Goal: Information Seeking & Learning: Find contact information

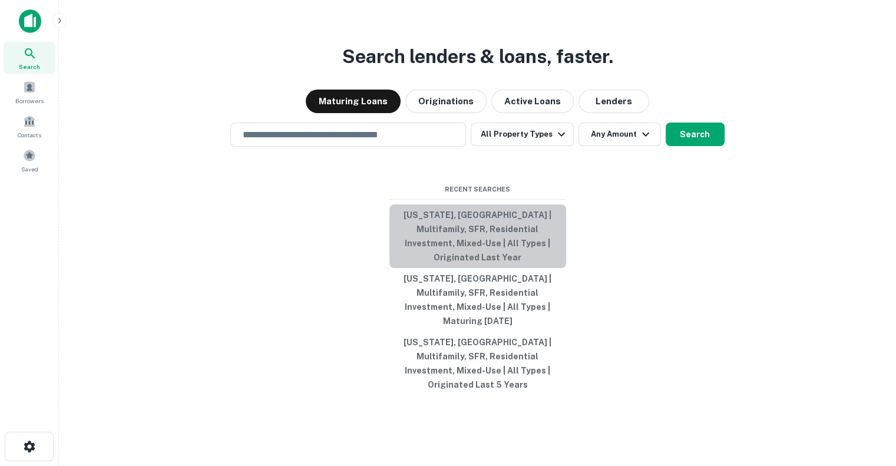
click at [462, 257] on button "[US_STATE], [GEOGRAPHIC_DATA] | Multifamily, SFR, Residential Investment, Mixed…" at bounding box center [477, 236] width 177 height 64
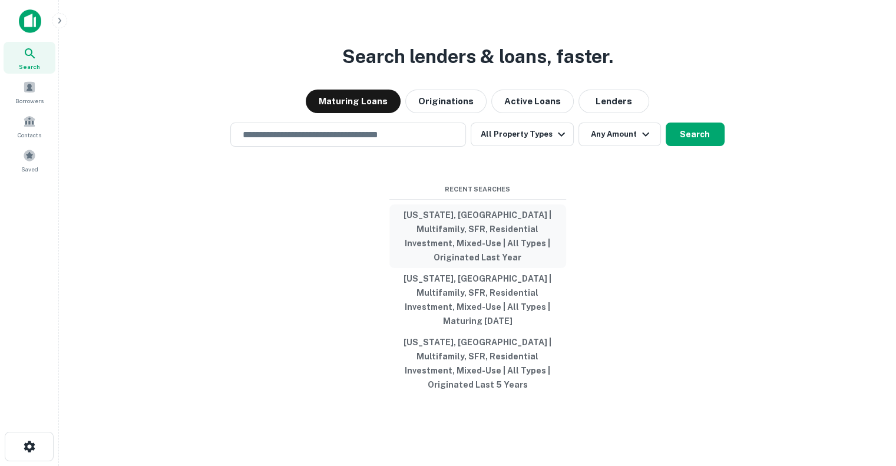
type input "**********"
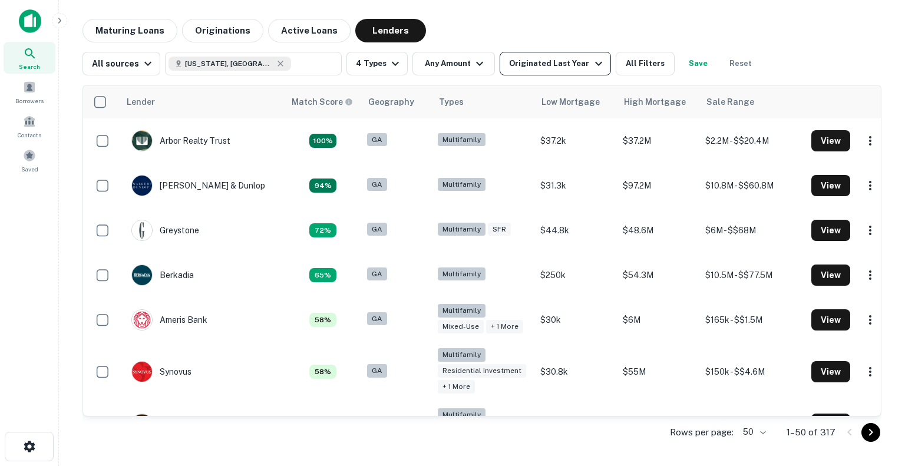
click at [574, 74] on button "Originated Last Year" at bounding box center [554, 64] width 111 height 24
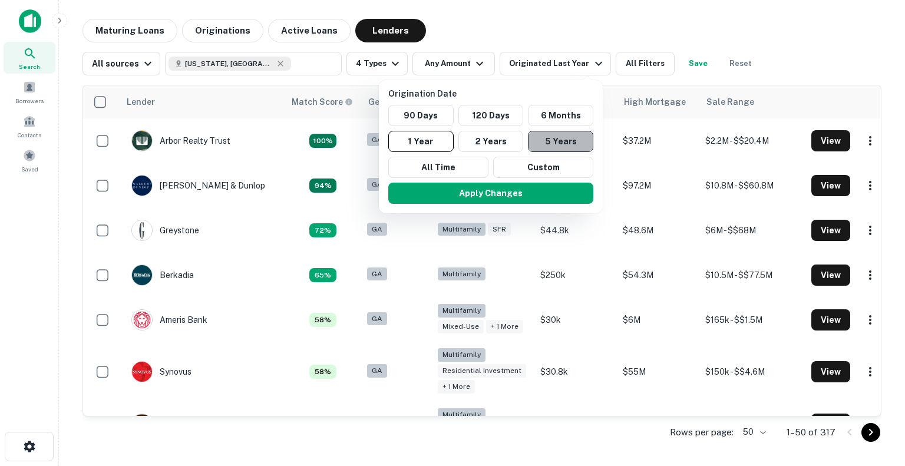
click at [551, 135] on button "5 Years" at bounding box center [560, 141] width 65 height 21
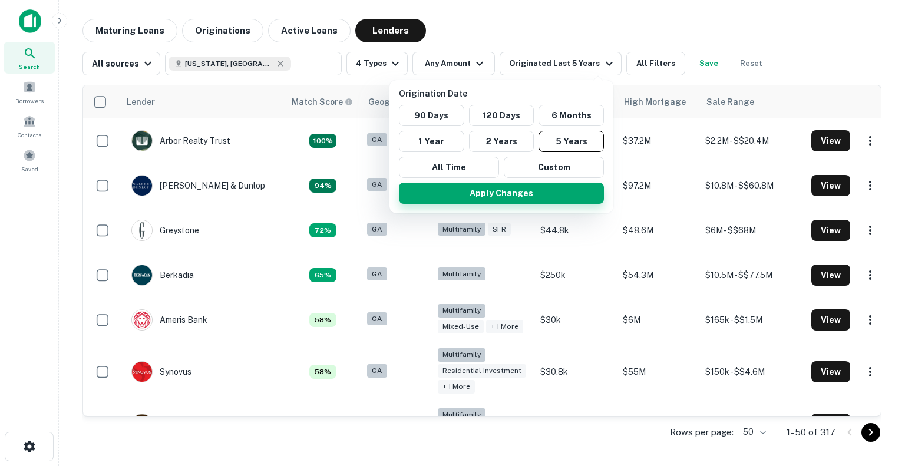
click at [535, 196] on button "Apply Changes" at bounding box center [501, 193] width 205 height 21
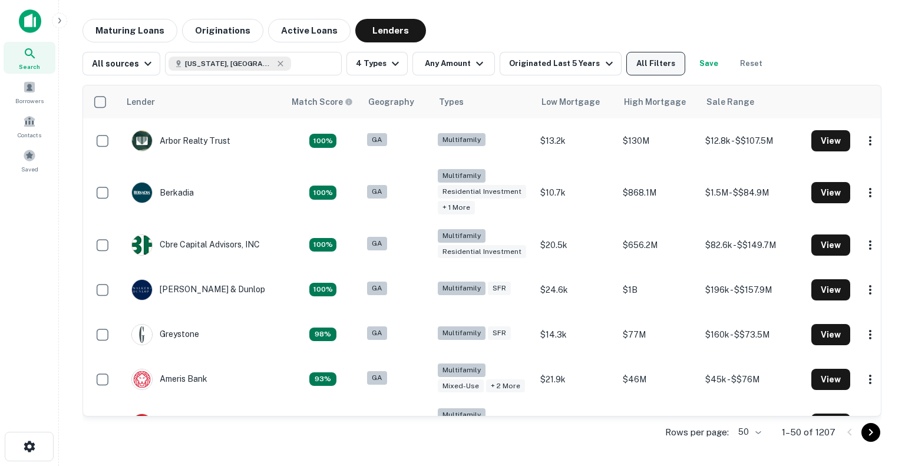
click at [653, 65] on button "All Filters" at bounding box center [655, 64] width 59 height 24
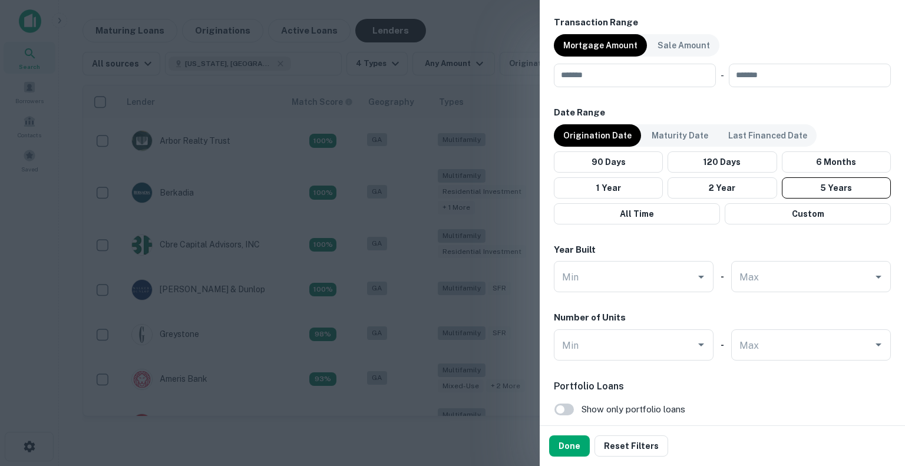
scroll to position [603, 0]
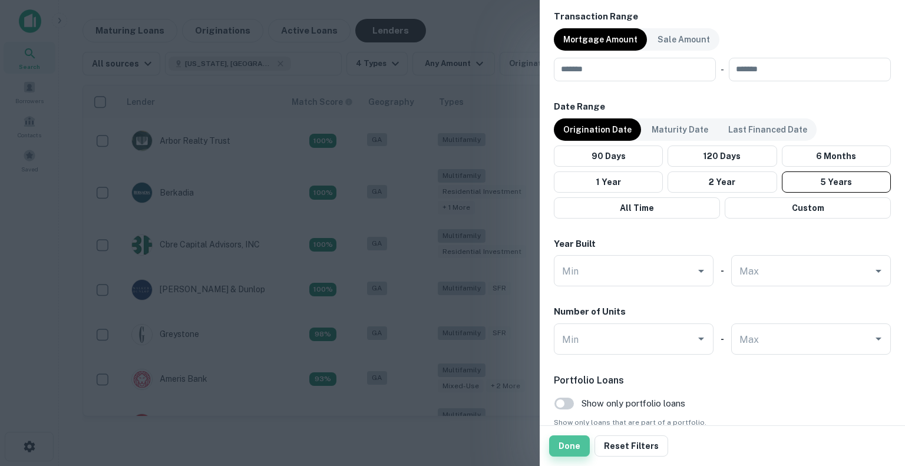
click at [575, 445] on button "Done" at bounding box center [569, 445] width 41 height 21
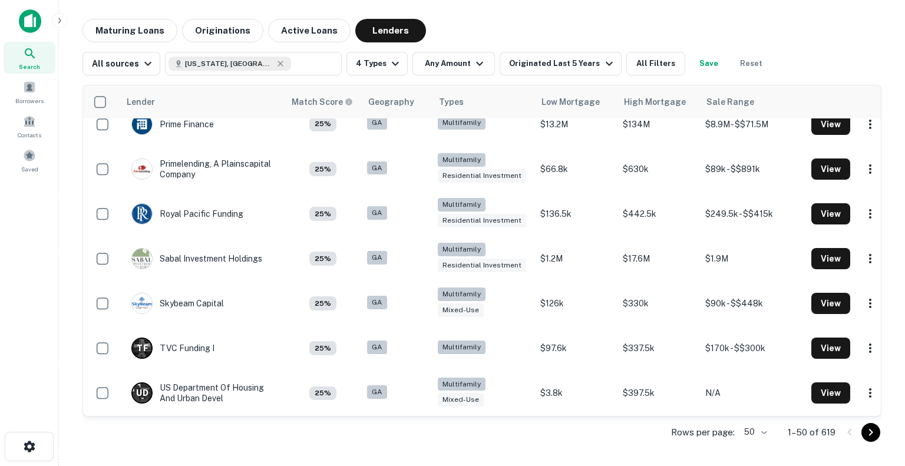
scroll to position [2035, 0]
click at [871, 431] on icon "Go to next page" at bounding box center [871, 432] width 4 height 7
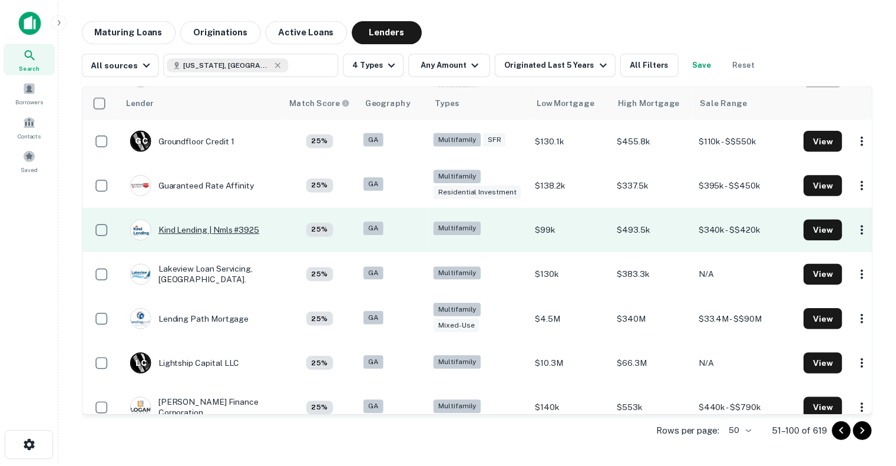
scroll to position [868, 0]
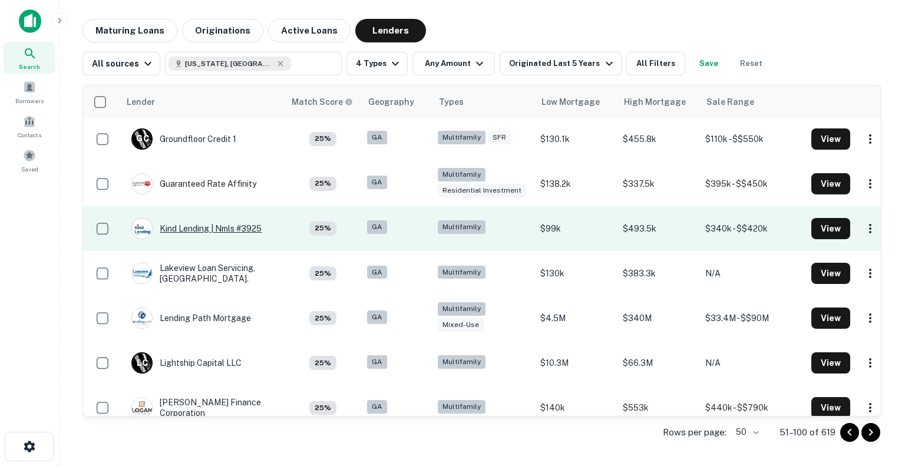
click at [245, 226] on div "Kind Lending | Nmls #3925" at bounding box center [196, 228] width 130 height 21
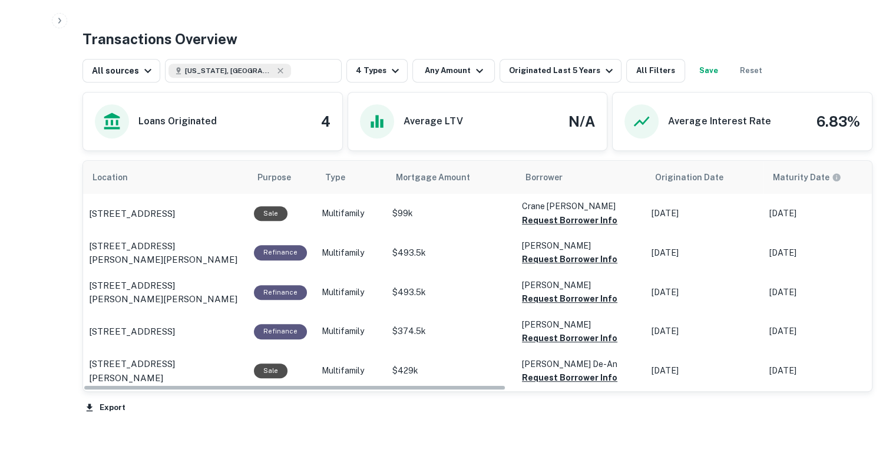
scroll to position [580, 0]
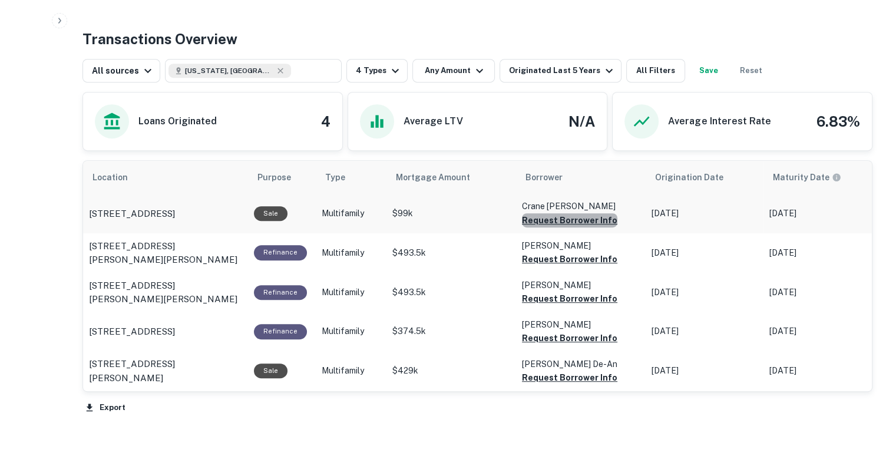
click at [587, 216] on button "Request Borrower Info" at bounding box center [569, 220] width 95 height 14
click at [578, 256] on button "Request Borrower Info" at bounding box center [569, 259] width 95 height 14
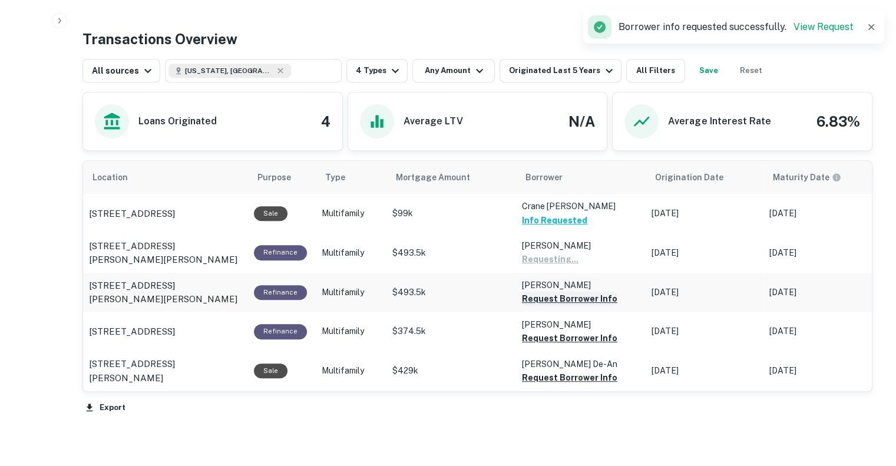
click at [572, 294] on button "Request Borrower Info" at bounding box center [569, 299] width 95 height 14
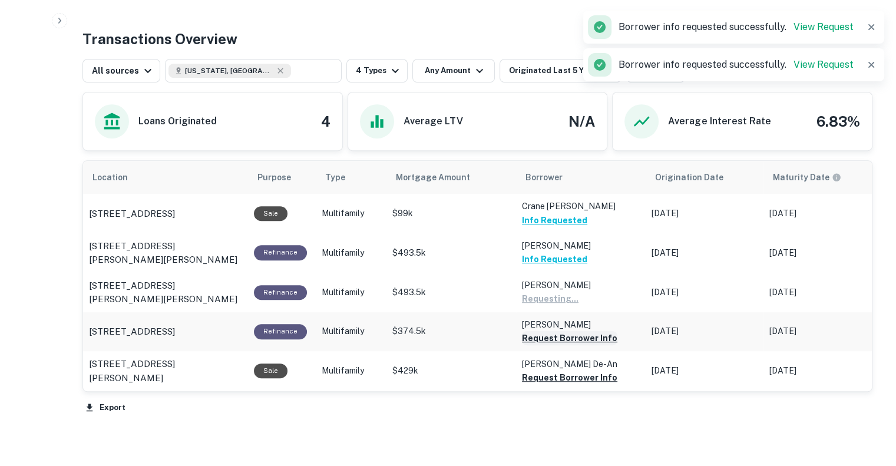
click at [560, 332] on button "Request Borrower Info" at bounding box center [569, 338] width 95 height 14
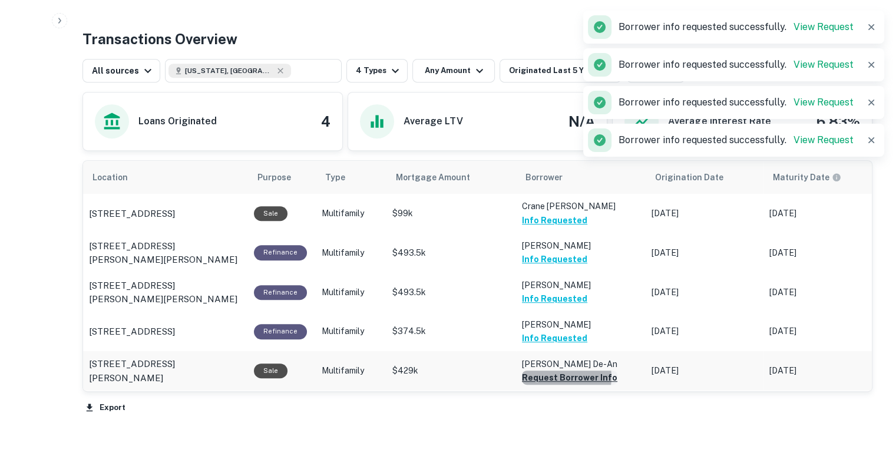
click at [557, 376] on button "Request Borrower Info" at bounding box center [569, 377] width 95 height 14
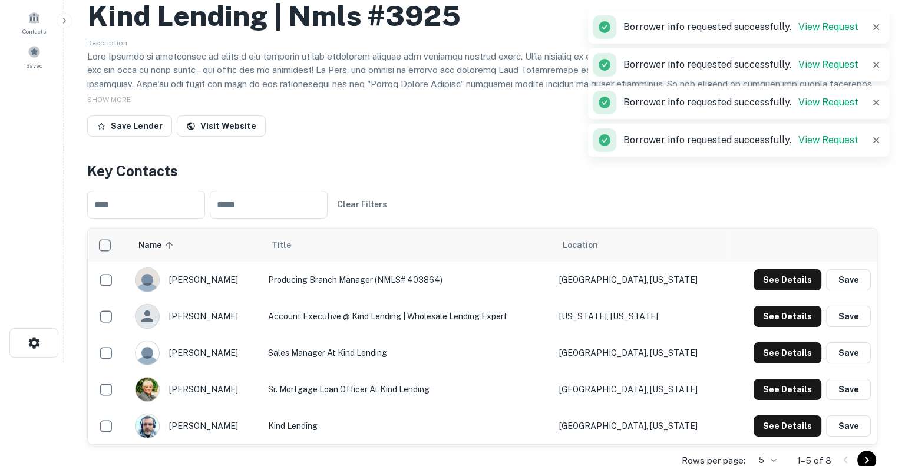
scroll to position [0, 0]
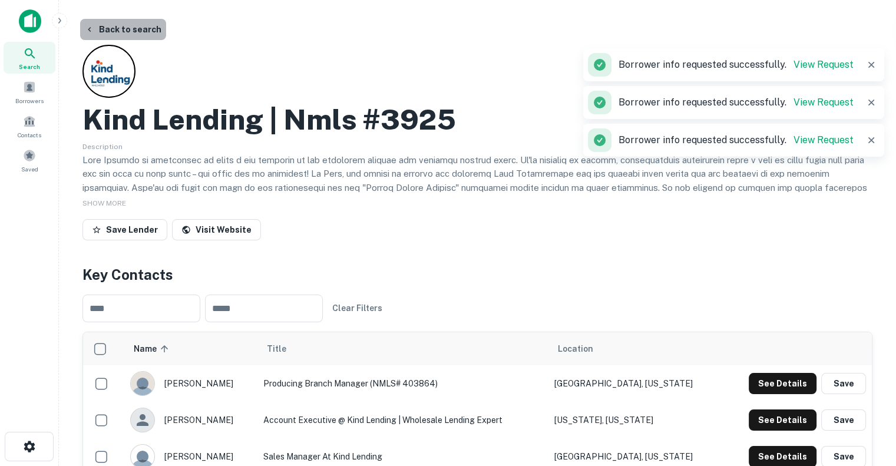
click at [128, 31] on button "Back to search" at bounding box center [123, 29] width 86 height 21
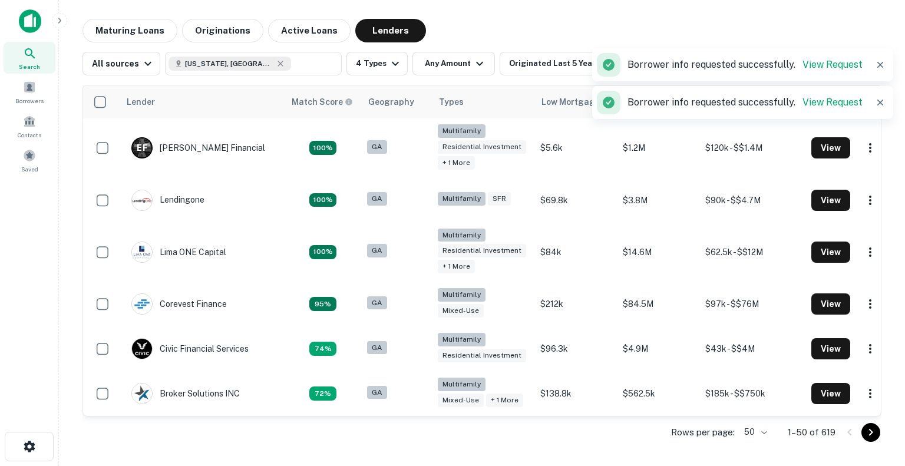
scroll to position [868, 0]
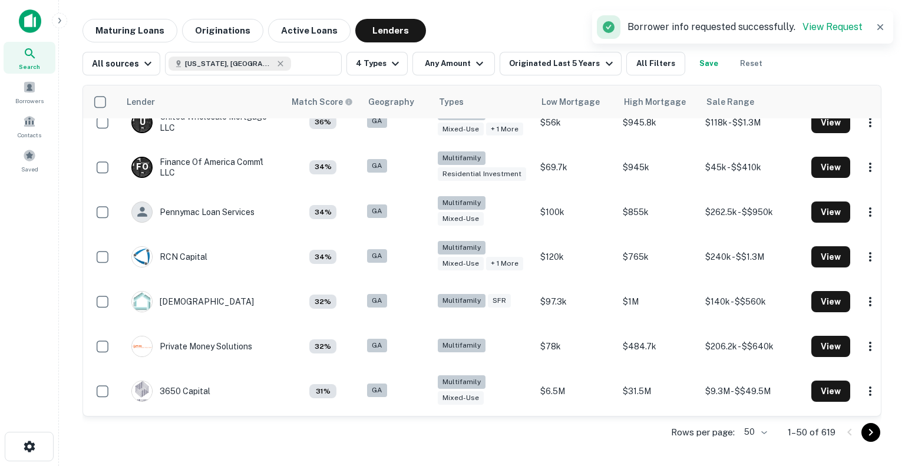
click at [758, 436] on body "Search Borrowers Contacts Saved Maturing Loans Originations Active Loans Lender…" at bounding box center [452, 233] width 905 height 466
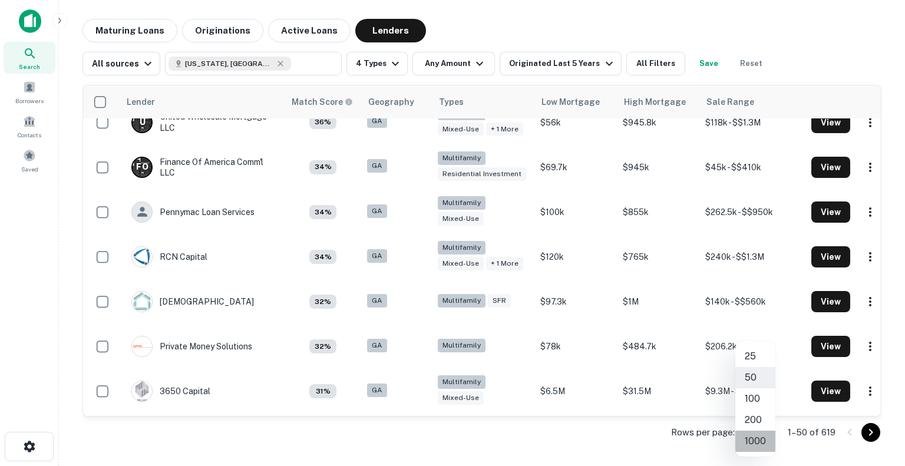
click at [756, 440] on li "1000" at bounding box center [755, 441] width 40 height 21
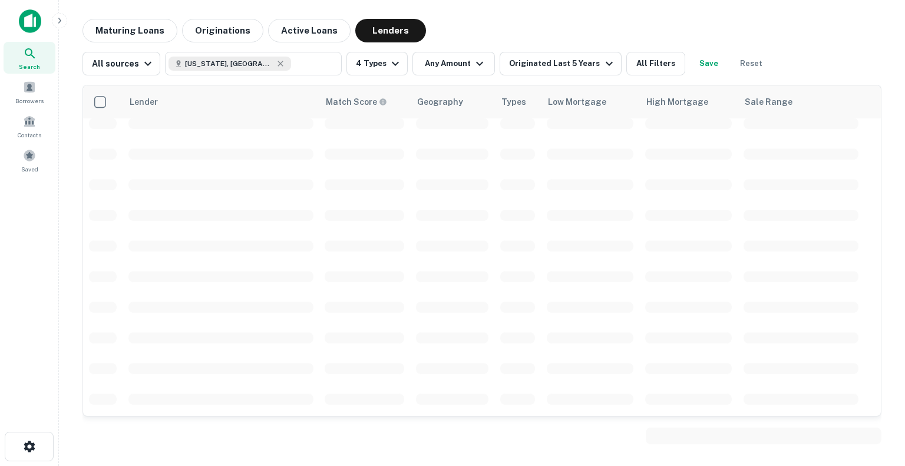
click at [756, 440] on body "Search Borrowers Contacts Saved Maturing Loans Originations Active Loans Lender…" at bounding box center [452, 233] width 905 height 466
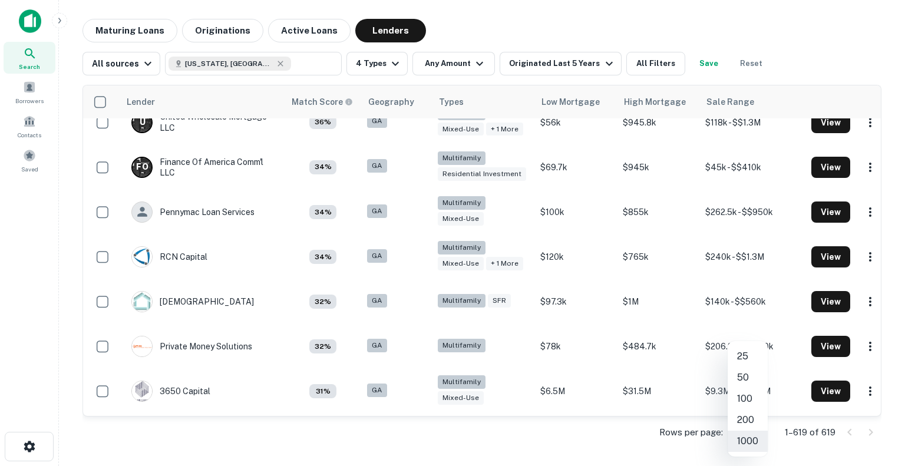
click at [516, 445] on div at bounding box center [452, 233] width 905 height 466
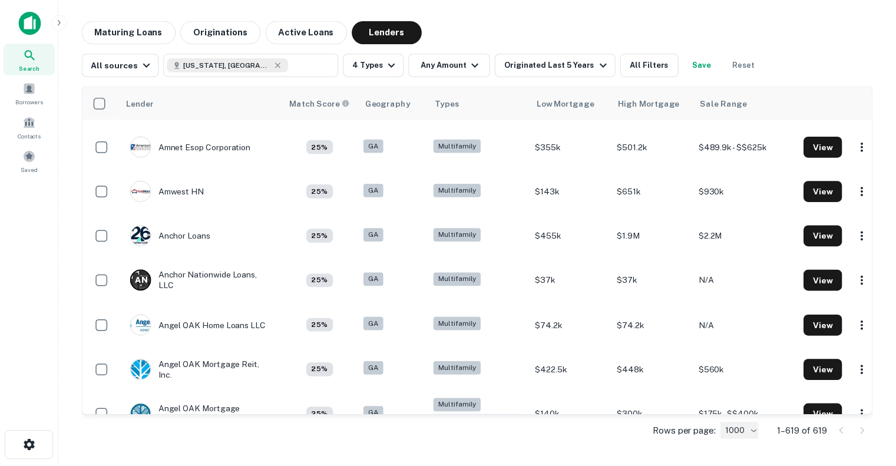
scroll to position [3146, 0]
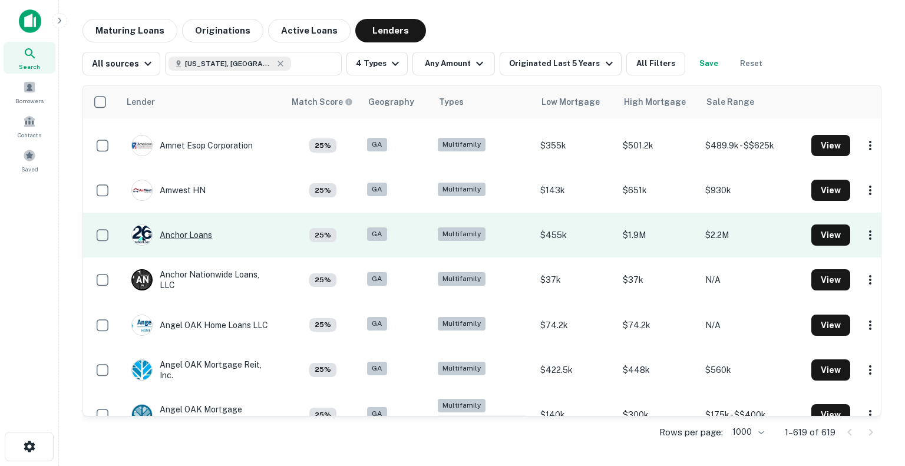
click at [197, 246] on div "Anchor Loans" at bounding box center [171, 234] width 81 height 21
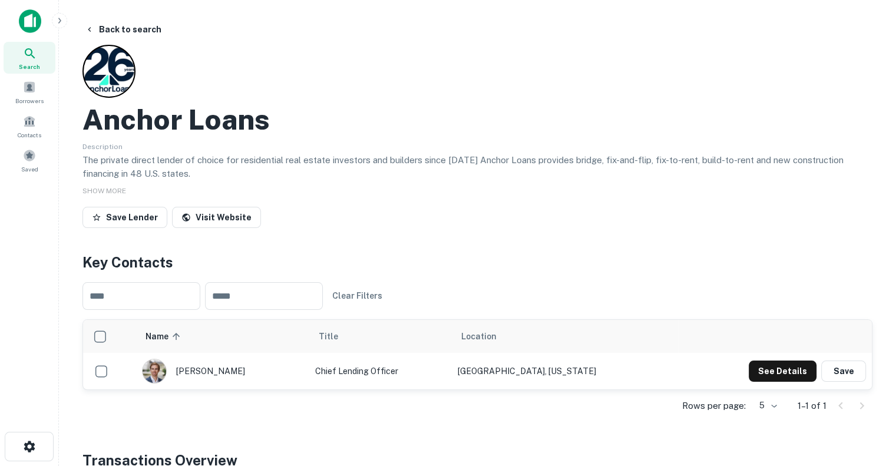
scroll to position [365, 0]
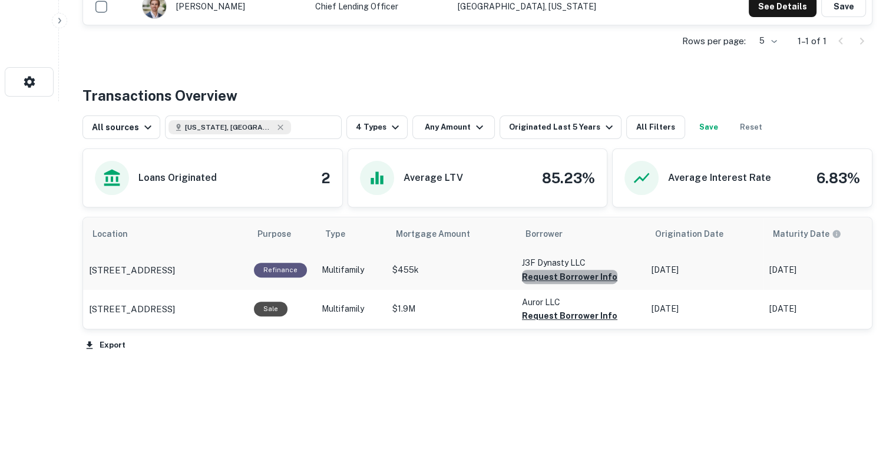
click at [572, 278] on button "Request Borrower Info" at bounding box center [569, 277] width 95 height 14
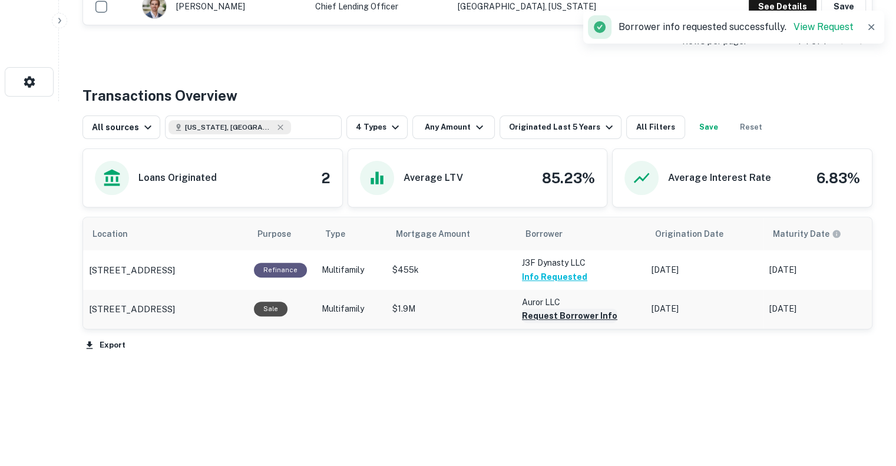
click at [565, 316] on button "Request Borrower Info" at bounding box center [569, 316] width 95 height 14
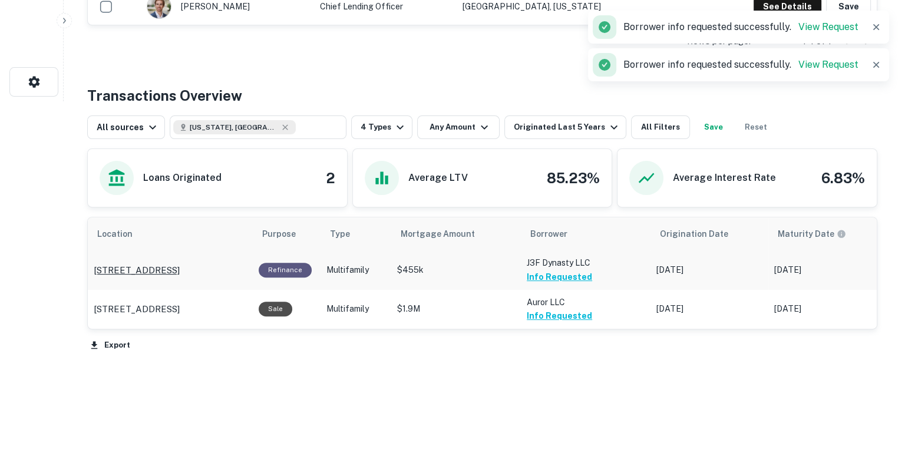
scroll to position [0, 0]
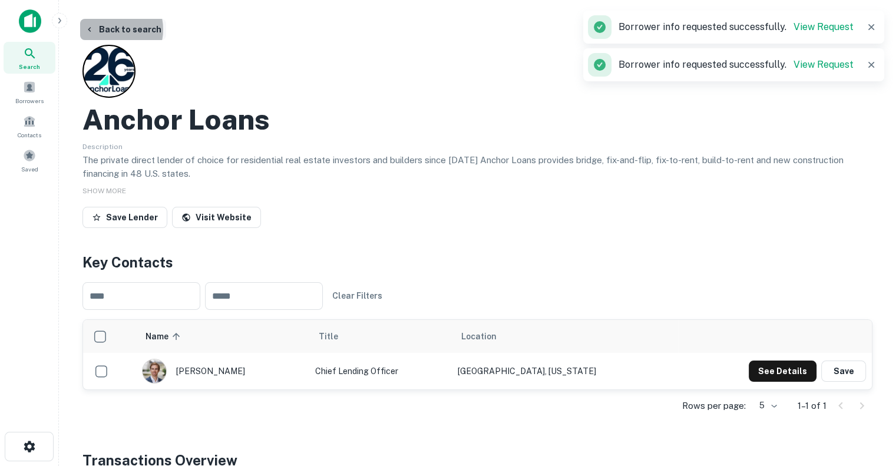
click at [109, 29] on button "Back to search" at bounding box center [123, 29] width 86 height 21
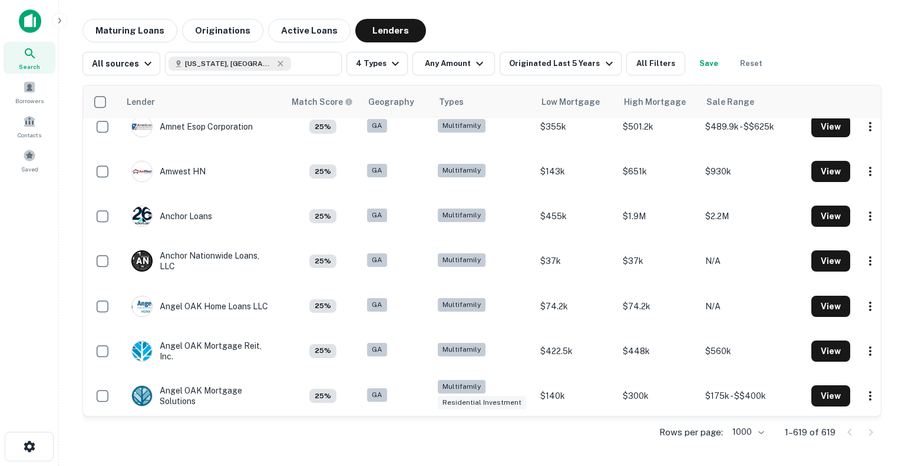
scroll to position [3267, 0]
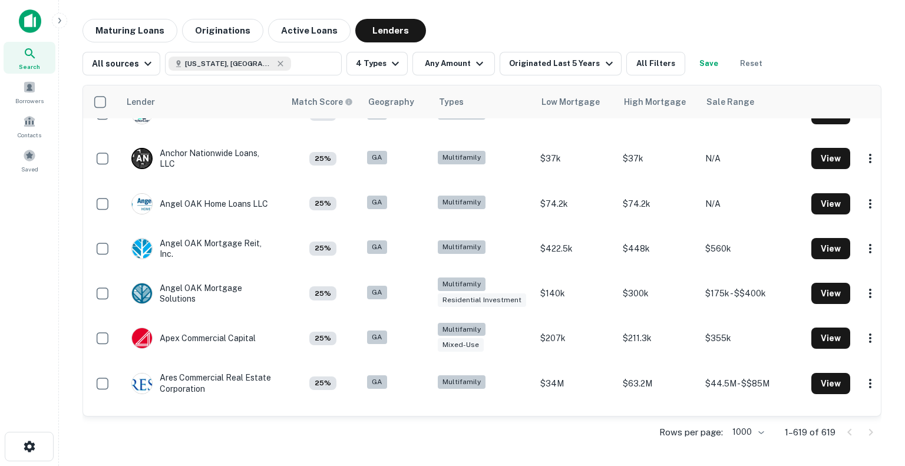
click at [160, 435] on div "Rows per page: 1000 **** 1–619 of 619" at bounding box center [481, 432] width 799 height 32
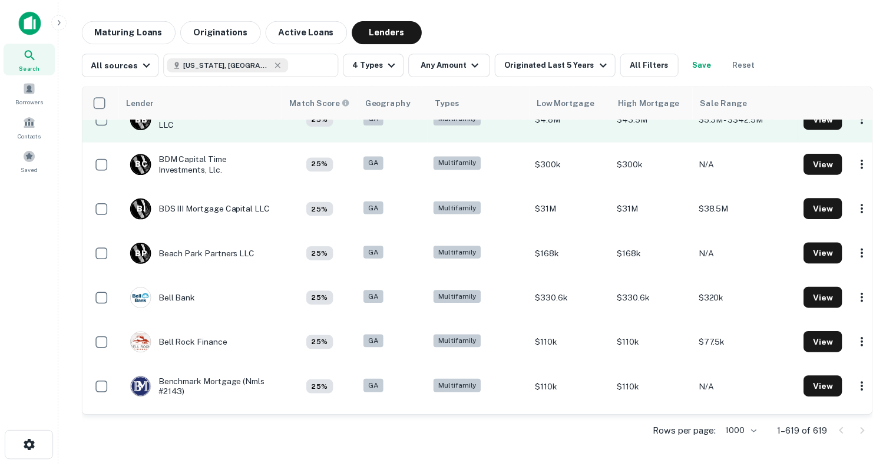
scroll to position [4701, 0]
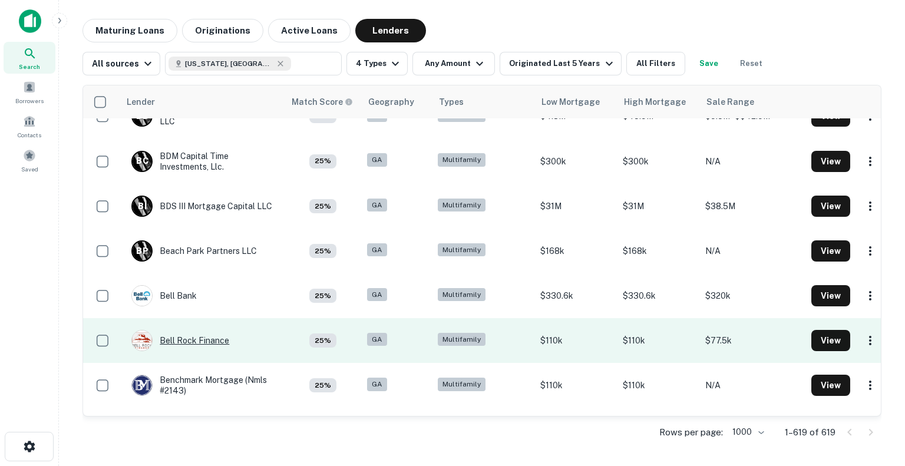
click at [212, 343] on div "Bell Rock Finance" at bounding box center [180, 340] width 98 height 21
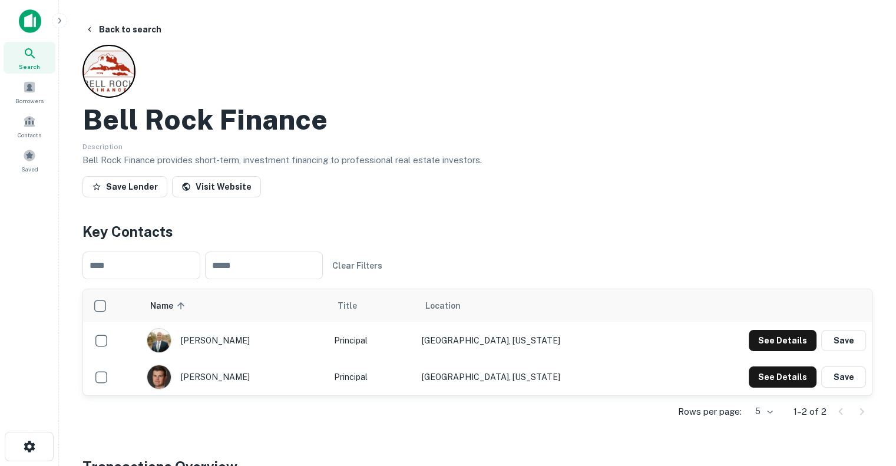
click at [859, 133] on div "Bell Rock Finance" at bounding box center [477, 119] width 790 height 34
click at [151, 279] on div "​ ​ Clear Filters" at bounding box center [477, 265] width 790 height 47
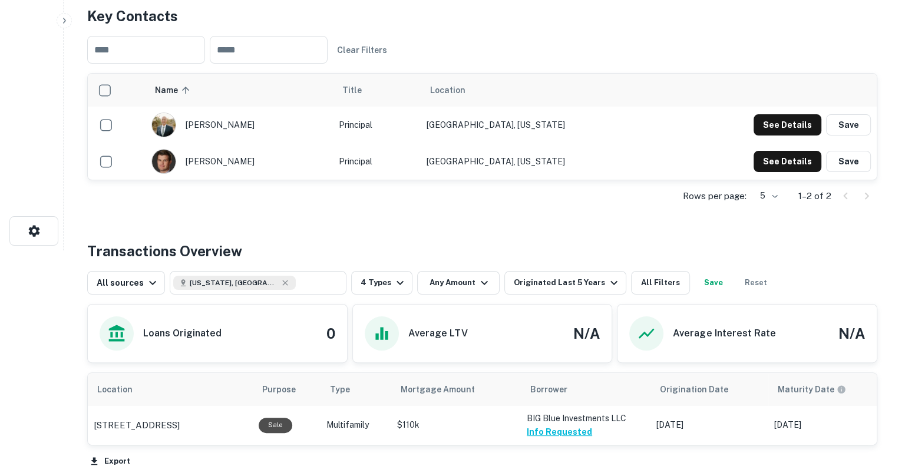
scroll to position [332, 0]
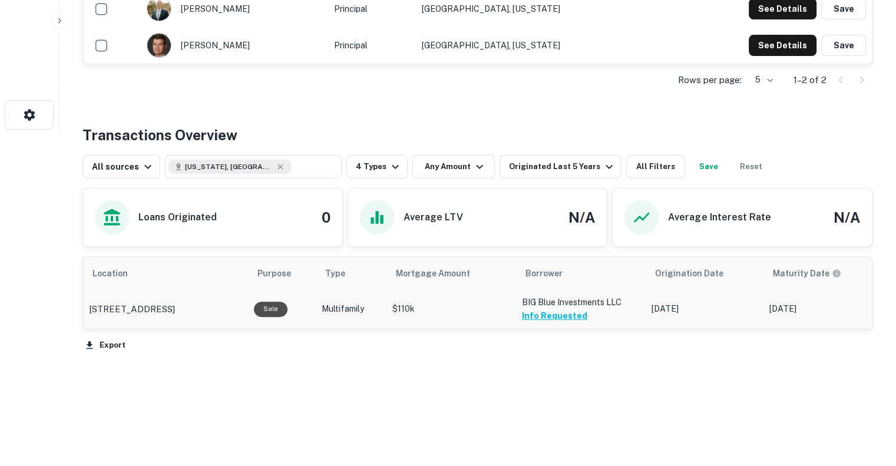
click at [560, 315] on button "Info Requested" at bounding box center [554, 316] width 65 height 14
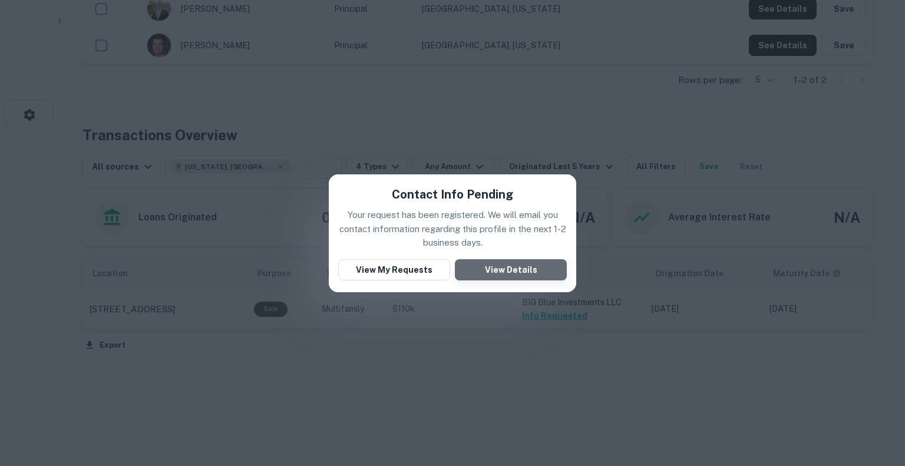
click at [524, 270] on button "View Details" at bounding box center [511, 269] width 112 height 21
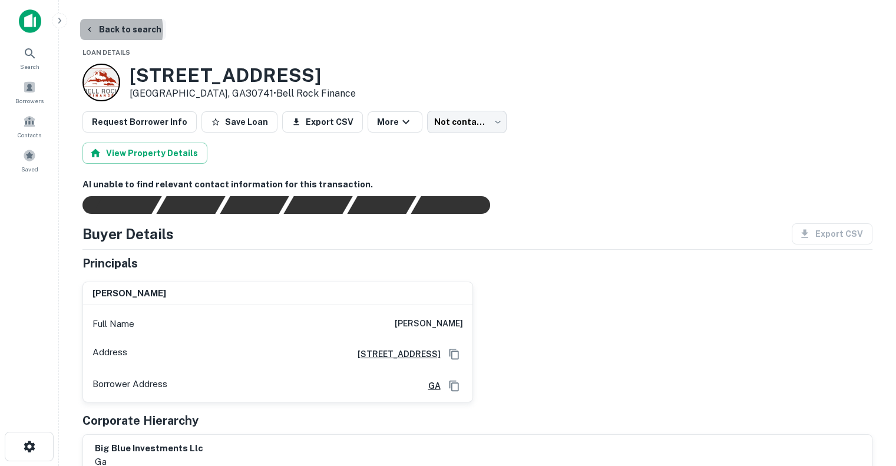
click at [115, 30] on button "Back to search" at bounding box center [123, 29] width 86 height 21
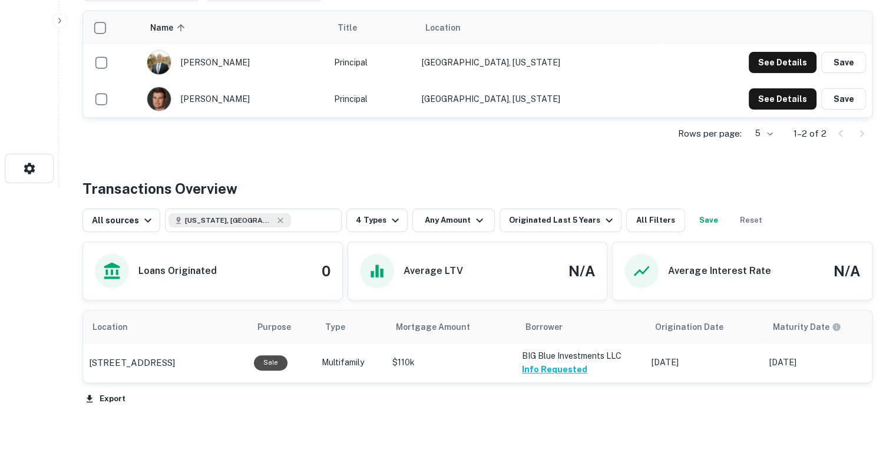
scroll to position [332, 0]
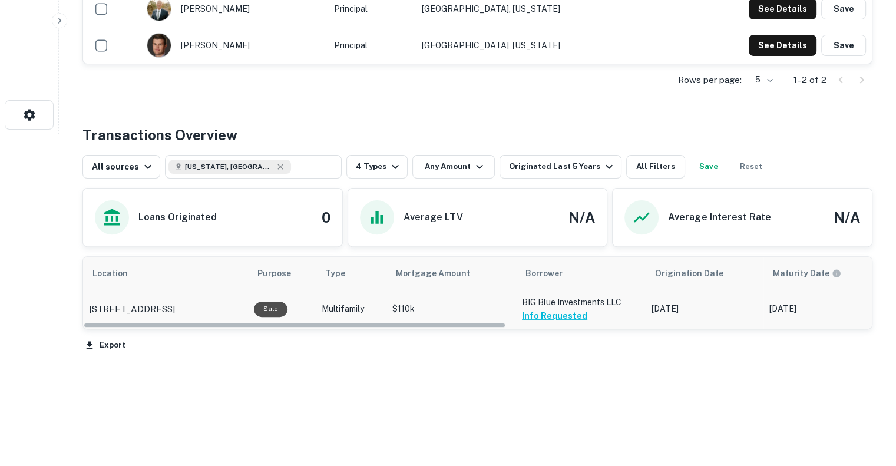
click at [551, 307] on p "BIG Blue Investments LLC" at bounding box center [581, 302] width 118 height 13
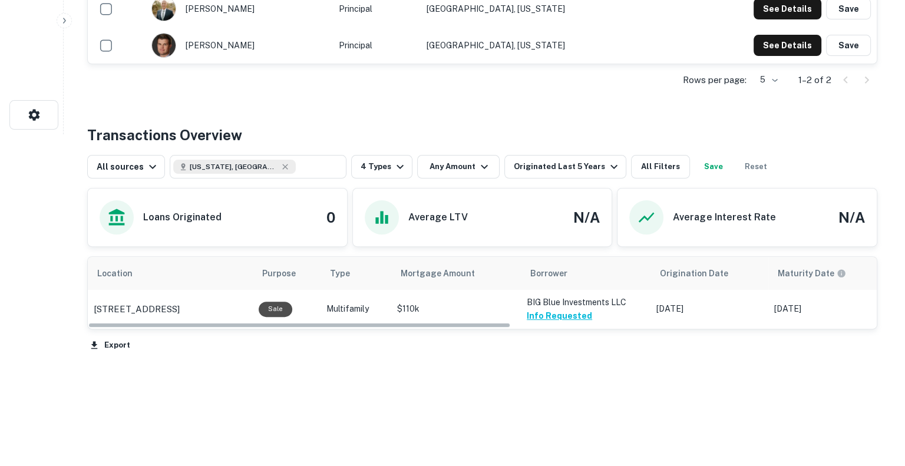
scroll to position [0, 0]
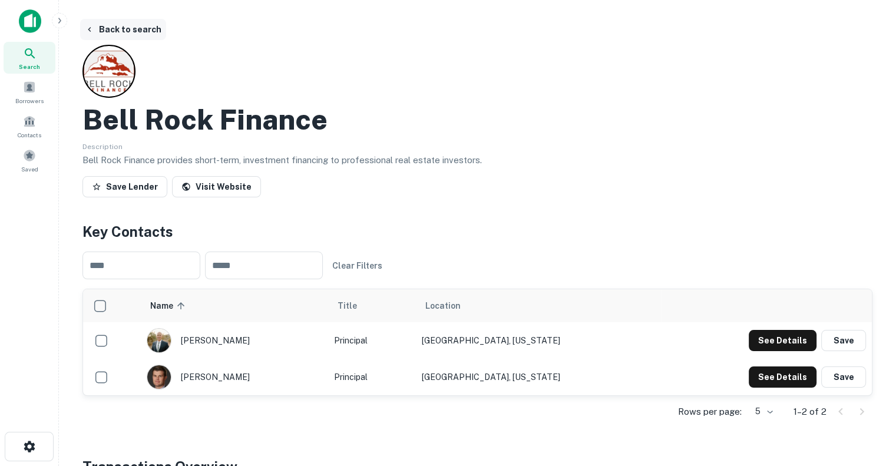
click at [92, 30] on icon "button" at bounding box center [89, 29] width 9 height 9
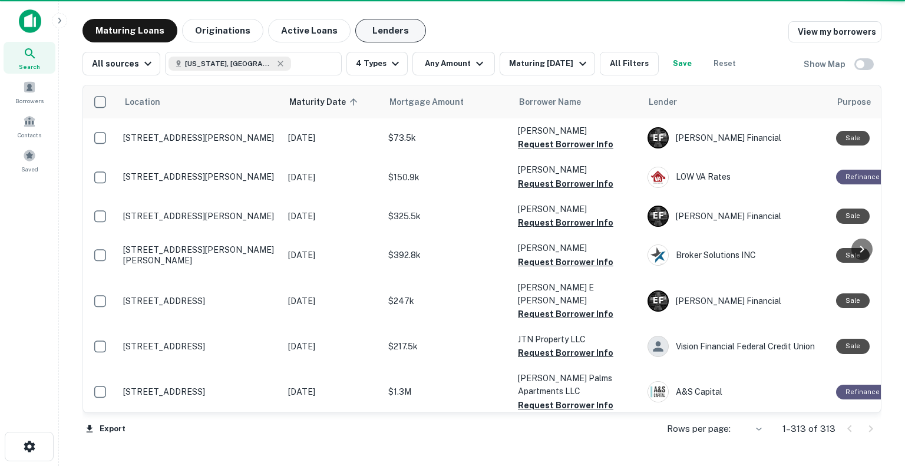
click at [397, 24] on button "Lenders" at bounding box center [390, 31] width 71 height 24
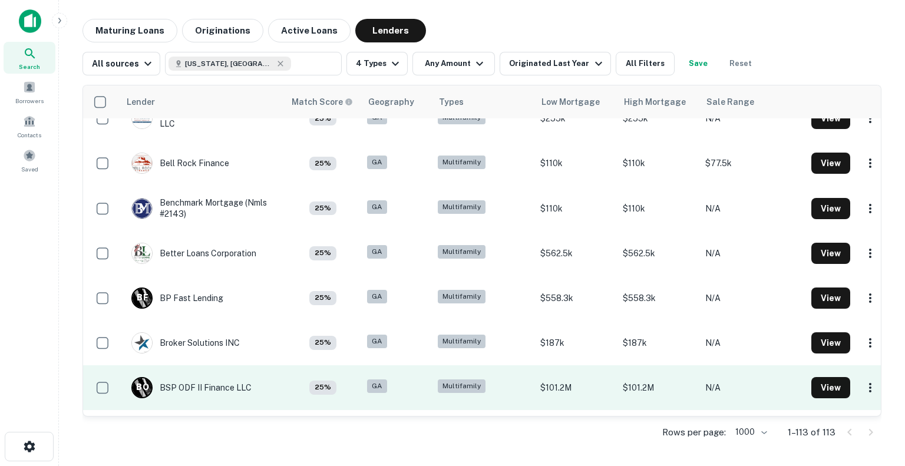
scroll to position [2520, 0]
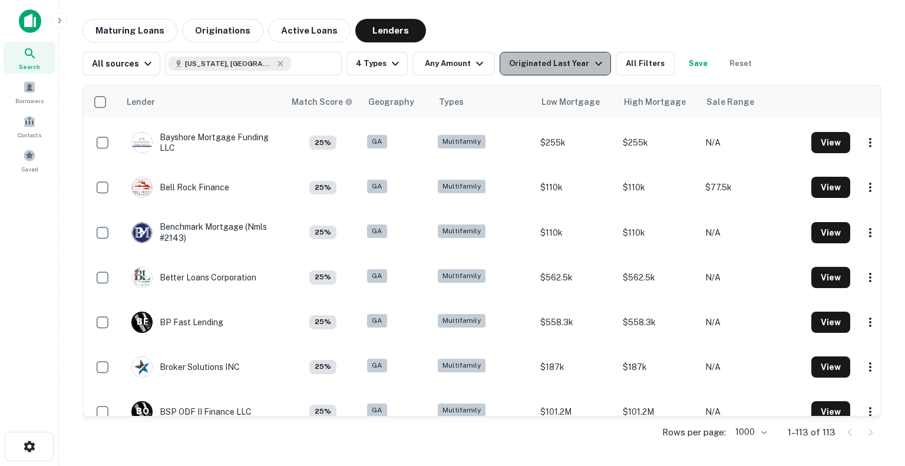
click at [573, 65] on div "Originated Last Year" at bounding box center [557, 64] width 96 height 14
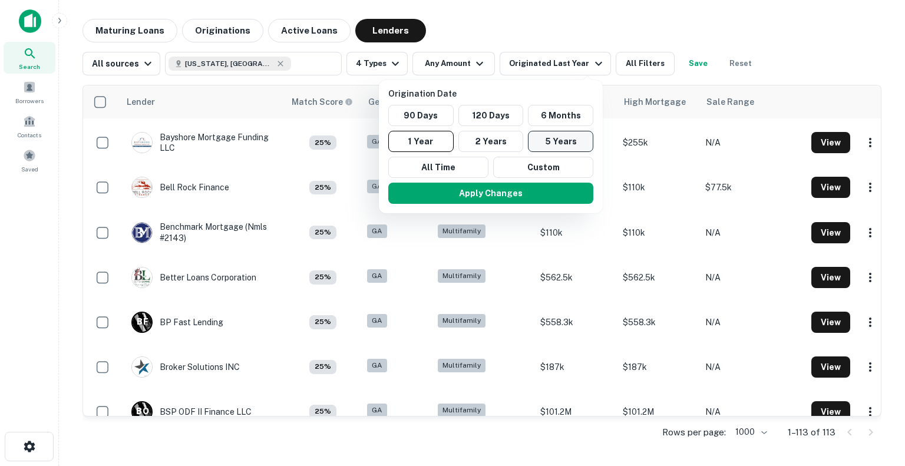
click at [554, 144] on button "5 Years" at bounding box center [560, 141] width 65 height 21
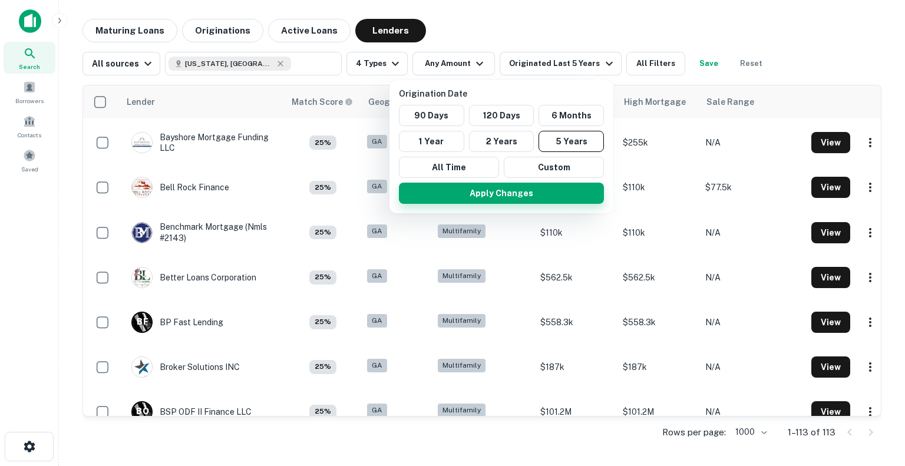
click at [537, 190] on button "Apply Changes" at bounding box center [501, 193] width 205 height 21
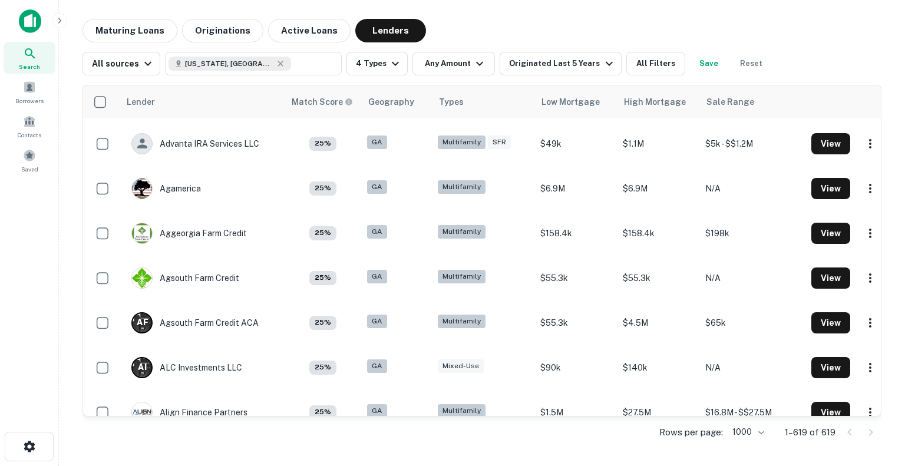
click at [628, 61] on button "All Filters" at bounding box center [655, 64] width 59 height 24
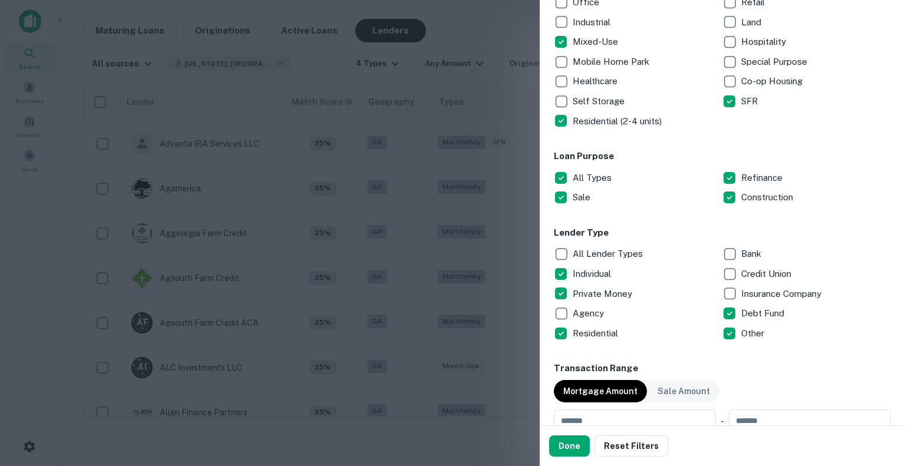
scroll to position [250, 0]
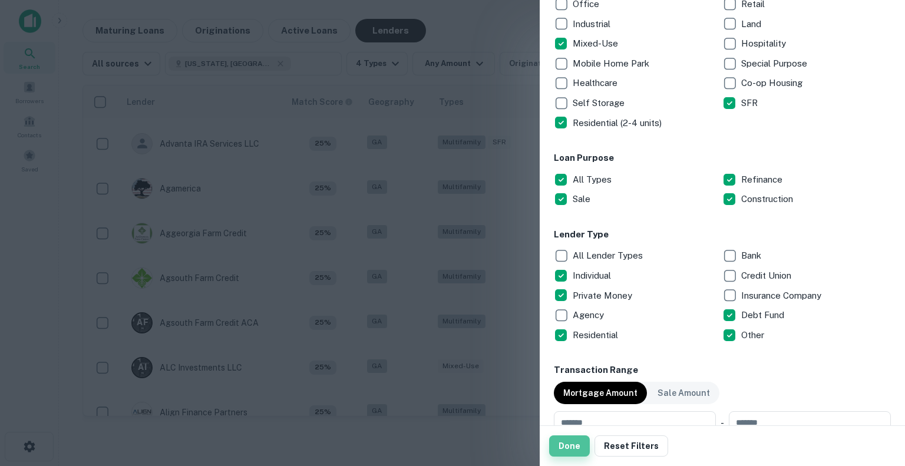
click at [566, 449] on button "Done" at bounding box center [569, 445] width 41 height 21
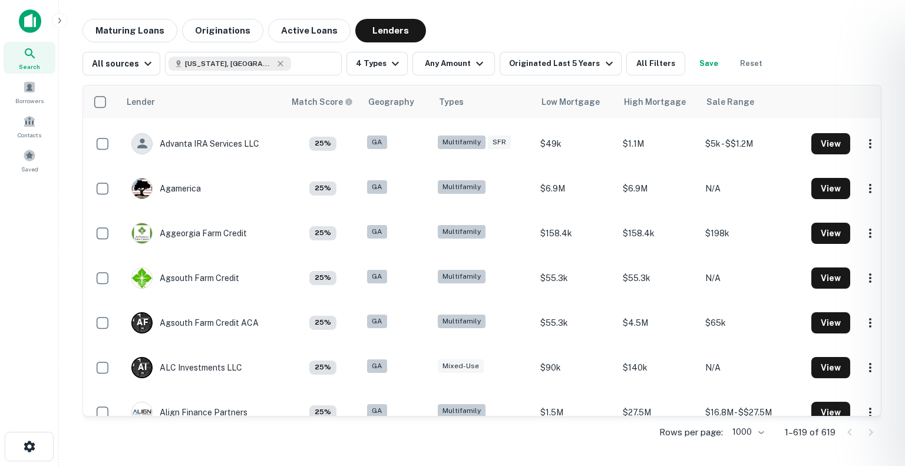
click at [25, 335] on div at bounding box center [452, 233] width 905 height 466
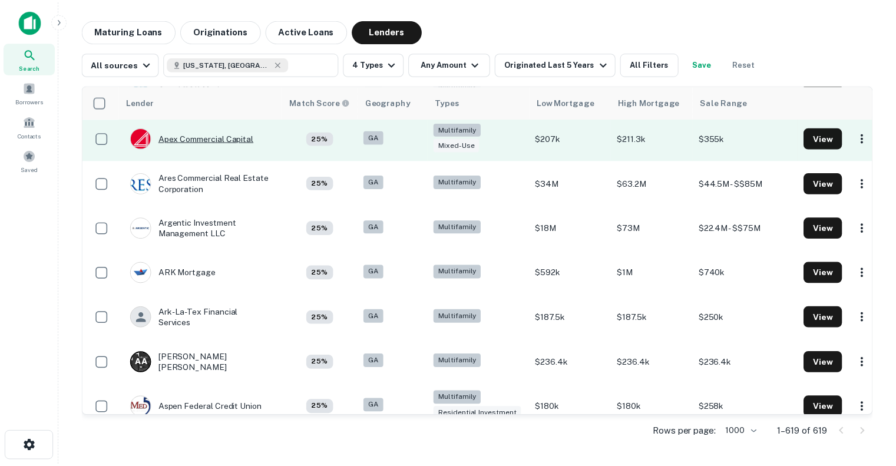
scroll to position [3470, 0]
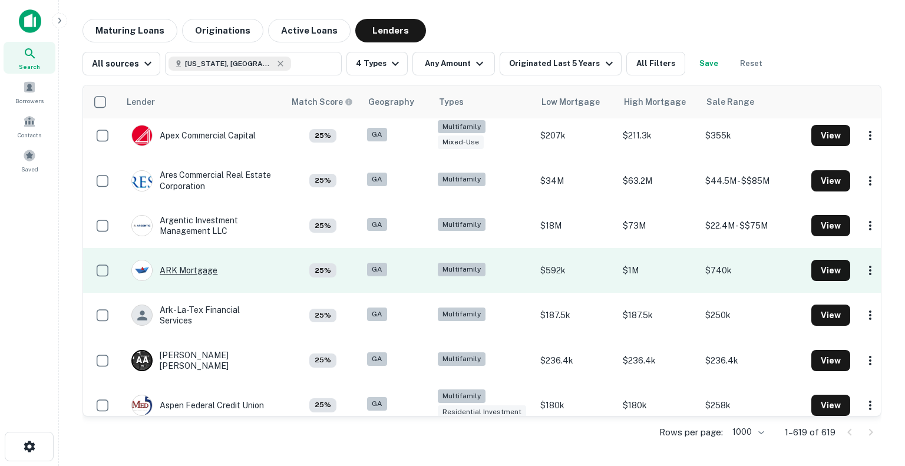
click at [193, 276] on div "ARK Mortgage" at bounding box center [174, 270] width 86 height 21
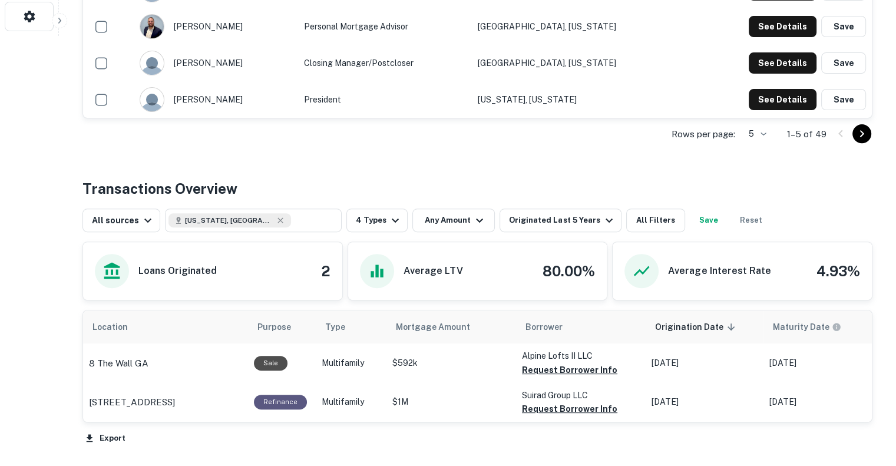
scroll to position [431, 0]
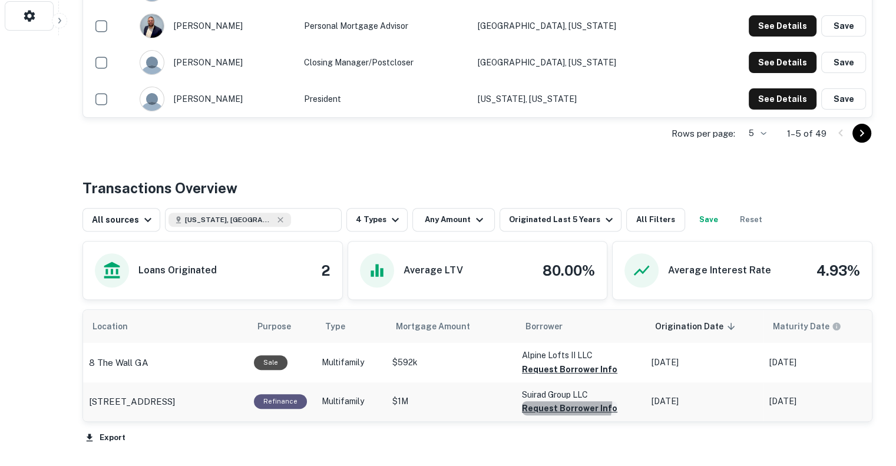
click at [549, 402] on button "Request Borrower Info" at bounding box center [569, 408] width 95 height 14
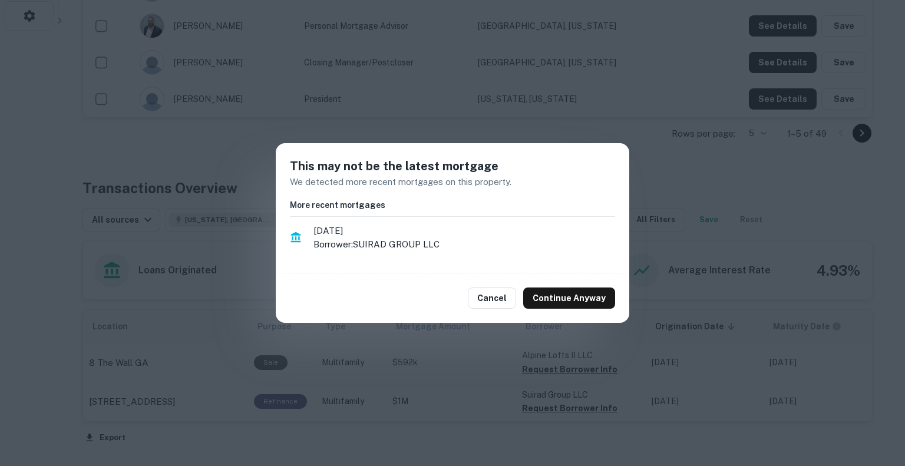
click at [574, 280] on div "Cancel Continue Anyway" at bounding box center [452, 297] width 353 height 49
click at [574, 284] on div "Cancel Continue Anyway" at bounding box center [452, 297] width 353 height 49
click at [572, 303] on button "Continue Anyway" at bounding box center [569, 297] width 92 height 21
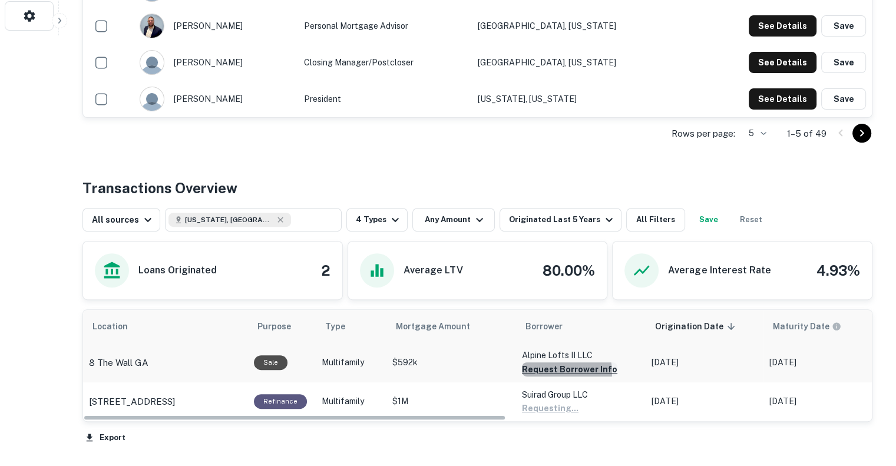
click at [556, 371] on button "Request Borrower Info" at bounding box center [569, 369] width 95 height 14
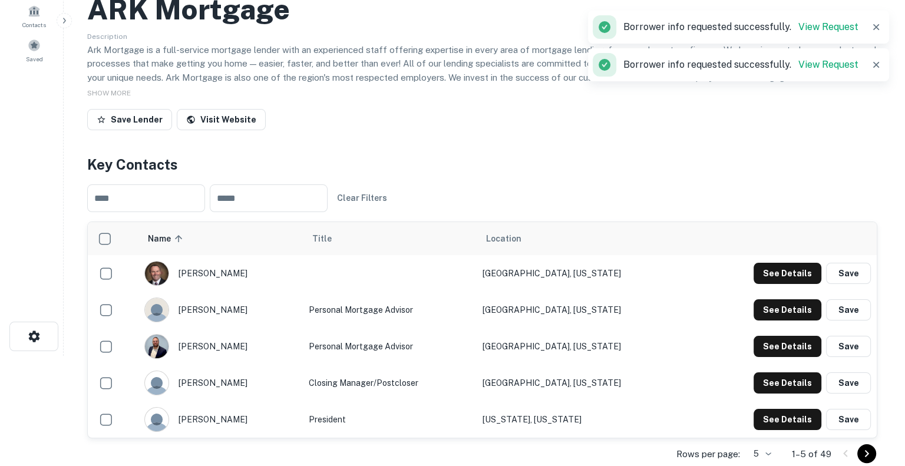
scroll to position [0, 0]
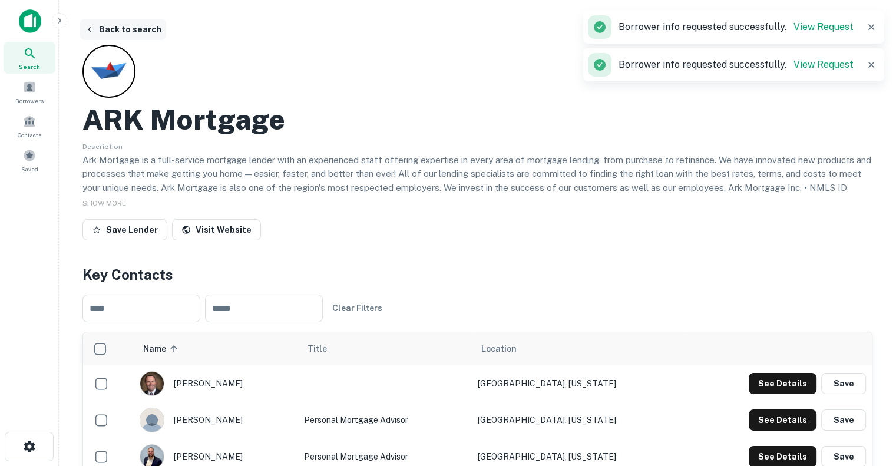
click at [105, 31] on button "Back to search" at bounding box center [123, 29] width 86 height 21
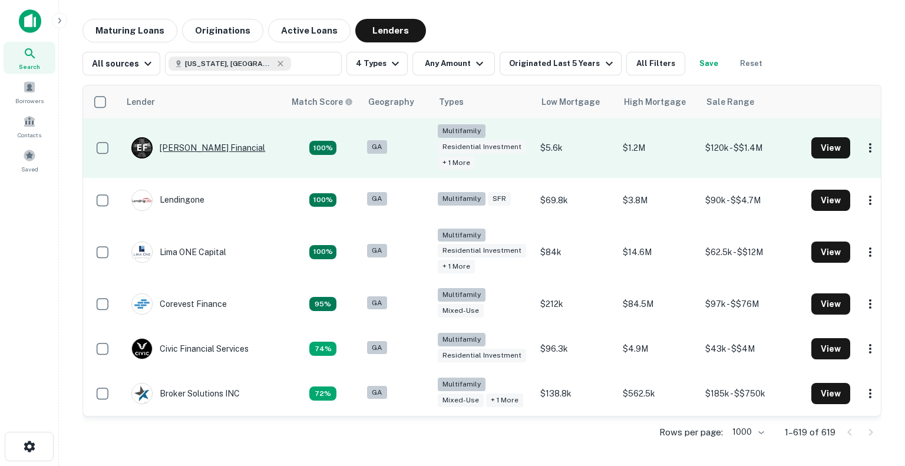
click at [182, 143] on div "[PERSON_NAME] Financial" at bounding box center [198, 147] width 134 height 21
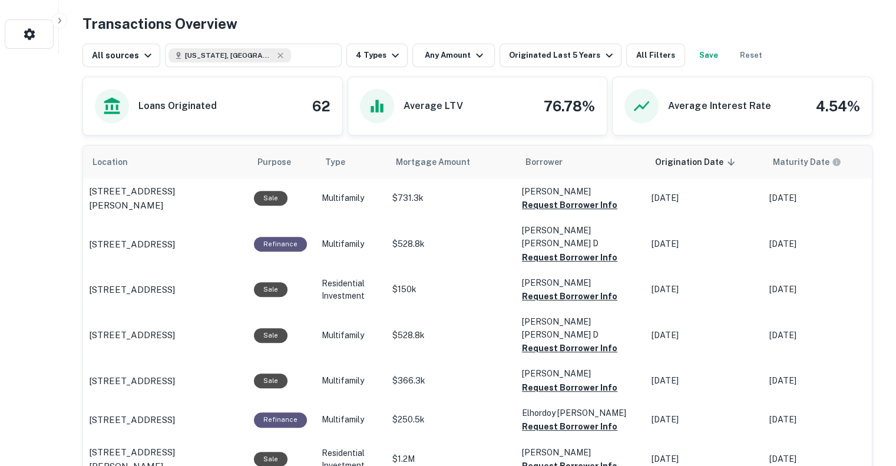
scroll to position [419, 0]
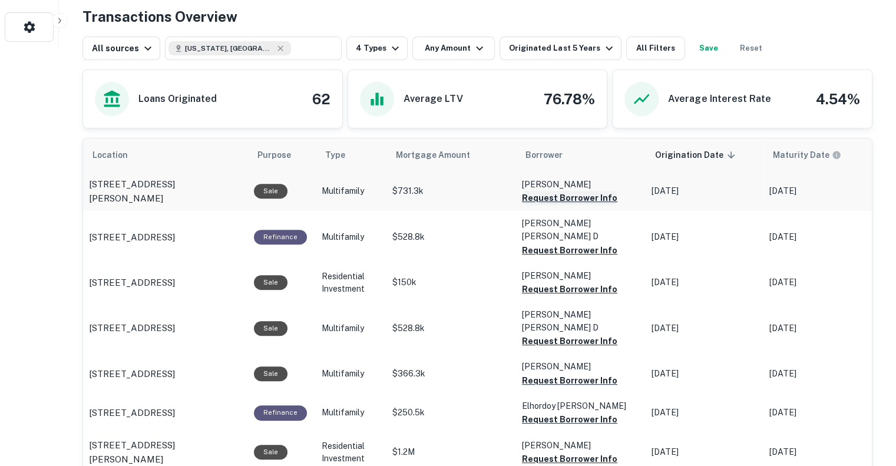
click at [564, 194] on button "Request Borrower Info" at bounding box center [569, 198] width 95 height 14
click at [557, 243] on button "Request Borrower Info" at bounding box center [569, 250] width 95 height 14
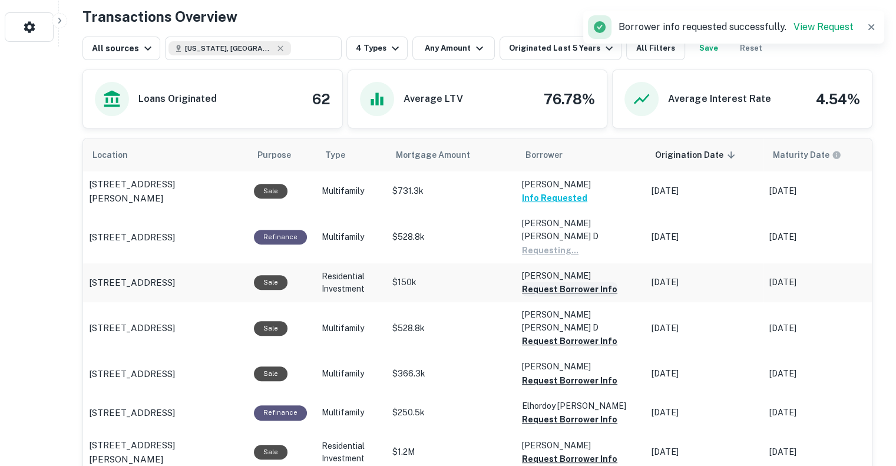
click at [555, 282] on button "Request Borrower Info" at bounding box center [569, 289] width 95 height 14
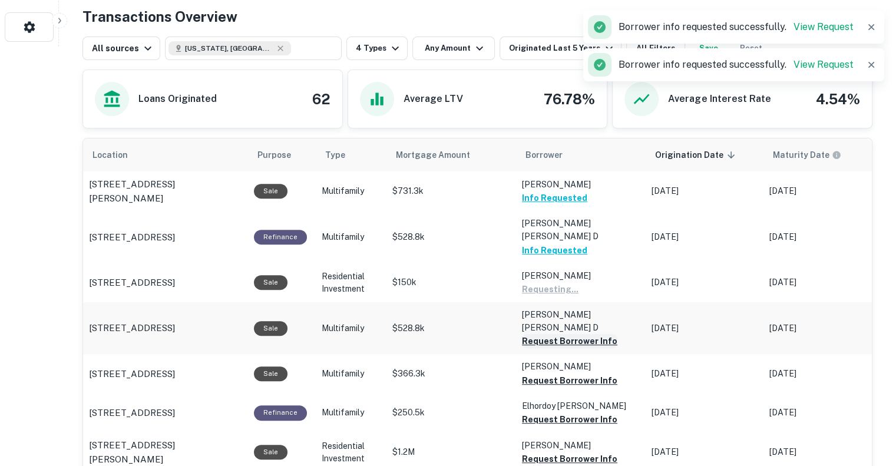
click at [554, 334] on button "Request Borrower Info" at bounding box center [569, 341] width 95 height 14
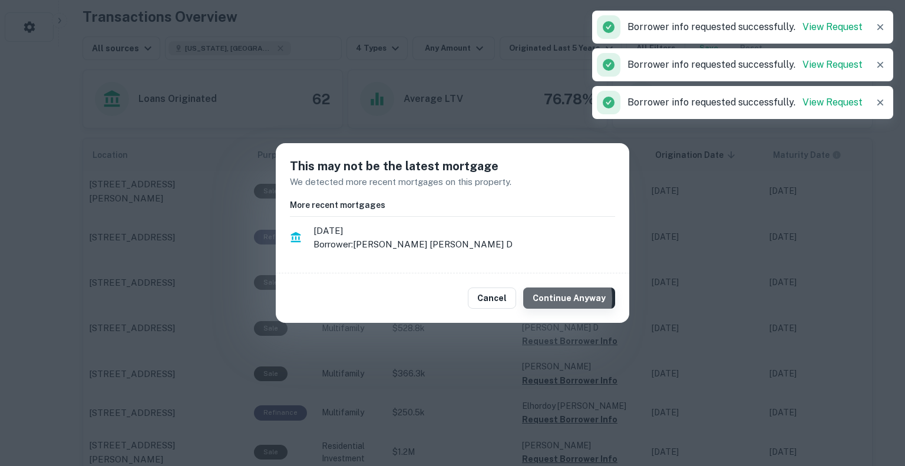
click at [545, 299] on button "Continue Anyway" at bounding box center [569, 297] width 92 height 21
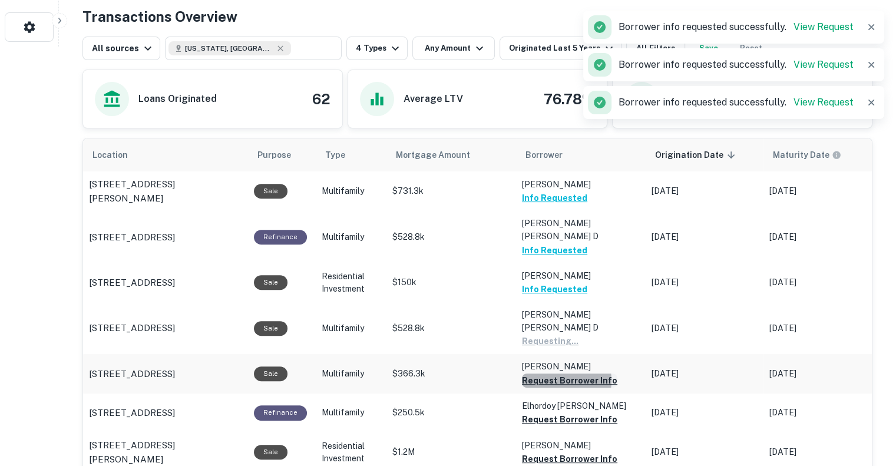
click at [555, 373] on button "Request Borrower Info" at bounding box center [569, 380] width 95 height 14
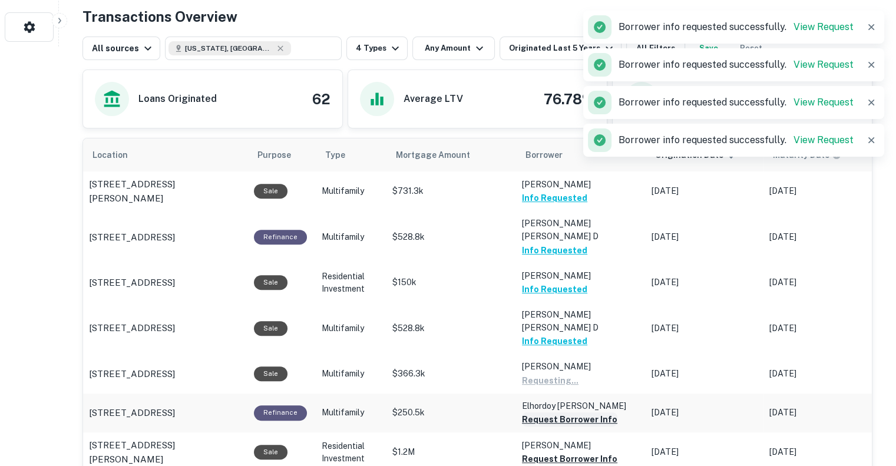
click at [554, 412] on button "Request Borrower Info" at bounding box center [569, 419] width 95 height 14
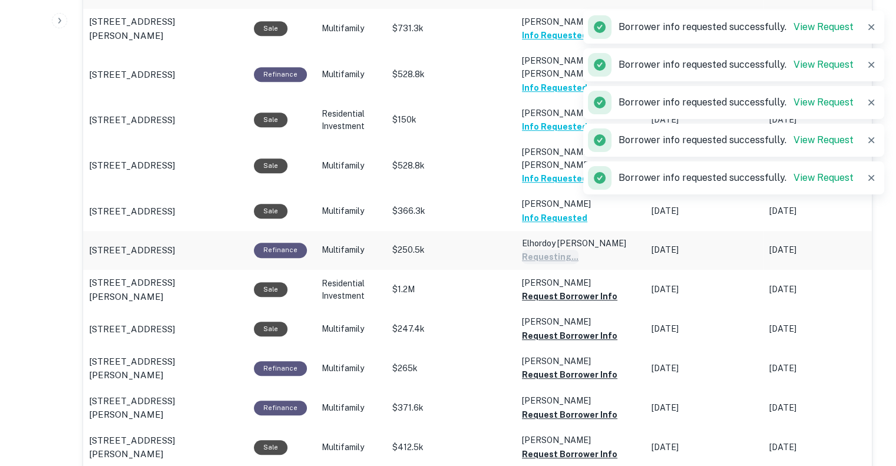
scroll to position [582, 0]
click at [542, 289] on button "Request Borrower Info" at bounding box center [569, 296] width 95 height 14
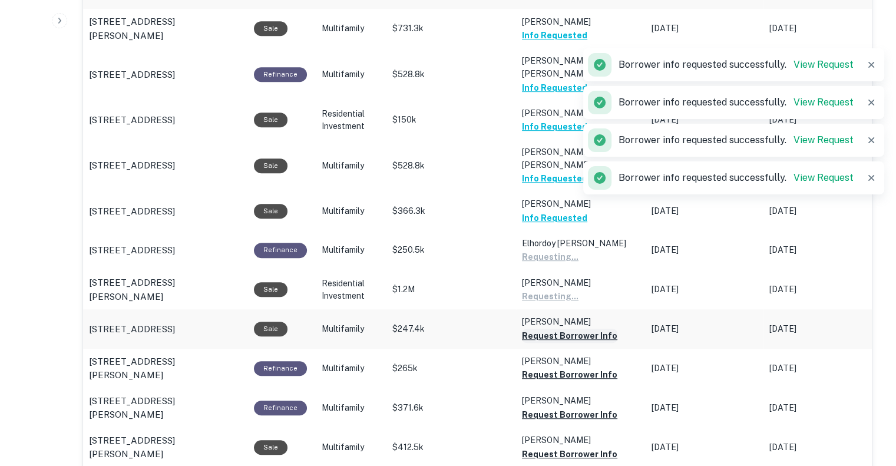
click at [542, 329] on button "Request Borrower Info" at bounding box center [569, 336] width 95 height 14
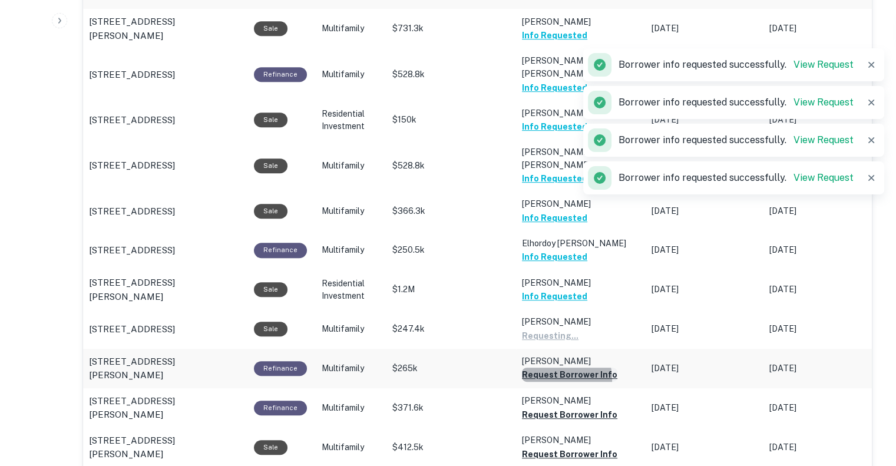
click at [551, 368] on button "Request Borrower Info" at bounding box center [569, 375] width 95 height 14
click at [551, 408] on button "Request Borrower Info" at bounding box center [569, 415] width 95 height 14
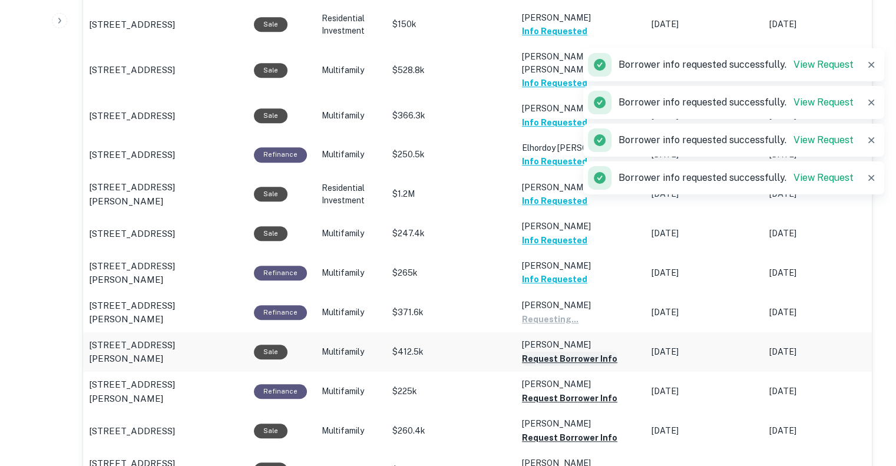
scroll to position [690, 0]
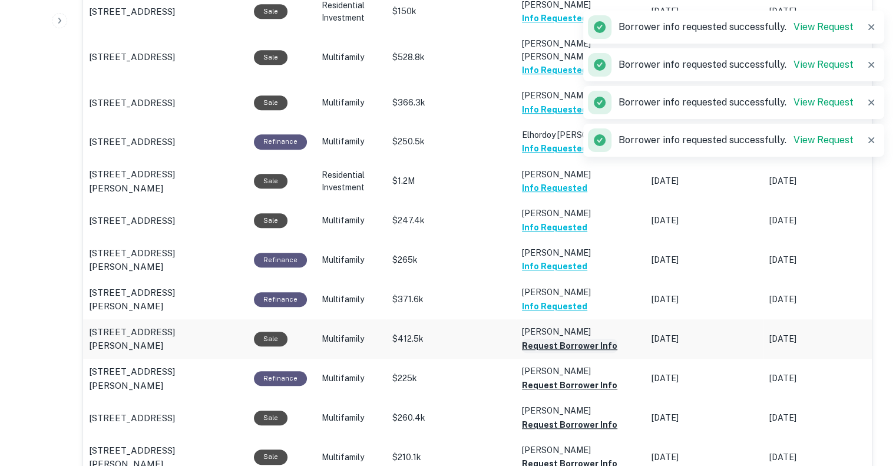
click at [540, 339] on button "Request Borrower Info" at bounding box center [569, 346] width 95 height 14
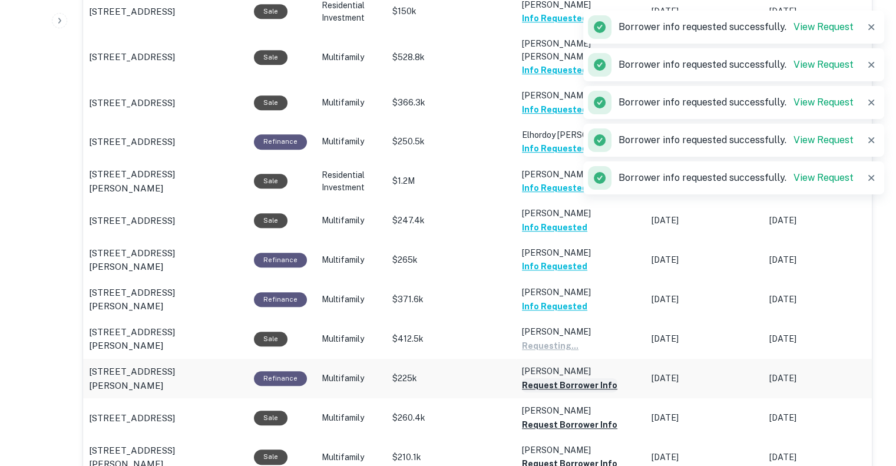
click at [545, 378] on button "Request Borrower Info" at bounding box center [569, 385] width 95 height 14
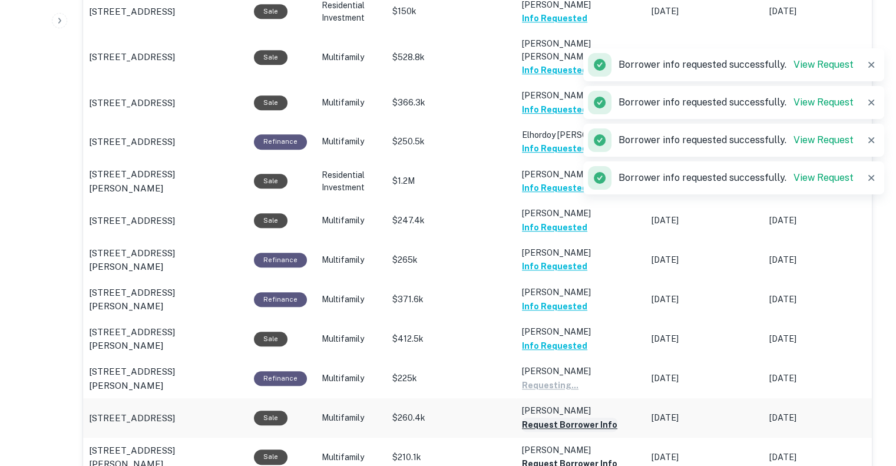
click at [552, 418] on button "Request Borrower Info" at bounding box center [569, 425] width 95 height 14
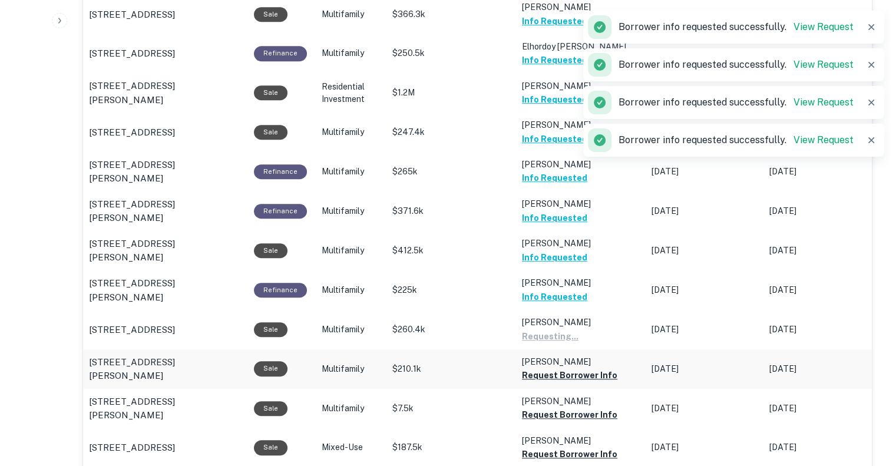
scroll to position [818, 0]
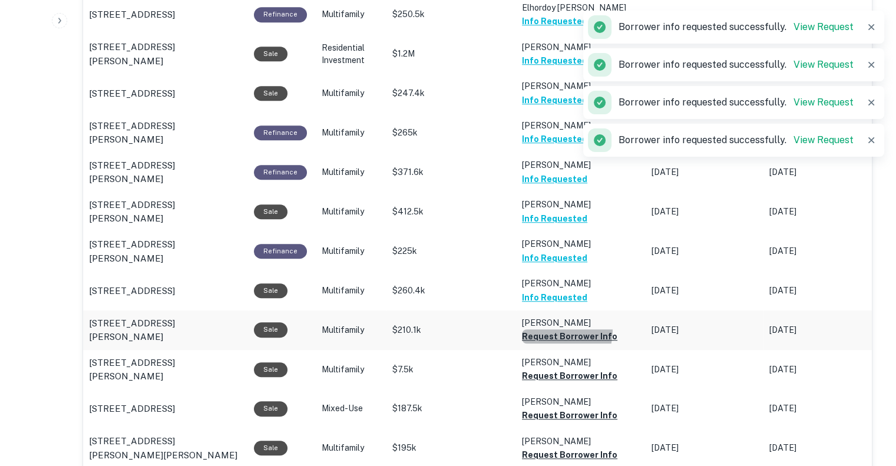
click at [536, 329] on button "Request Borrower Info" at bounding box center [569, 336] width 95 height 14
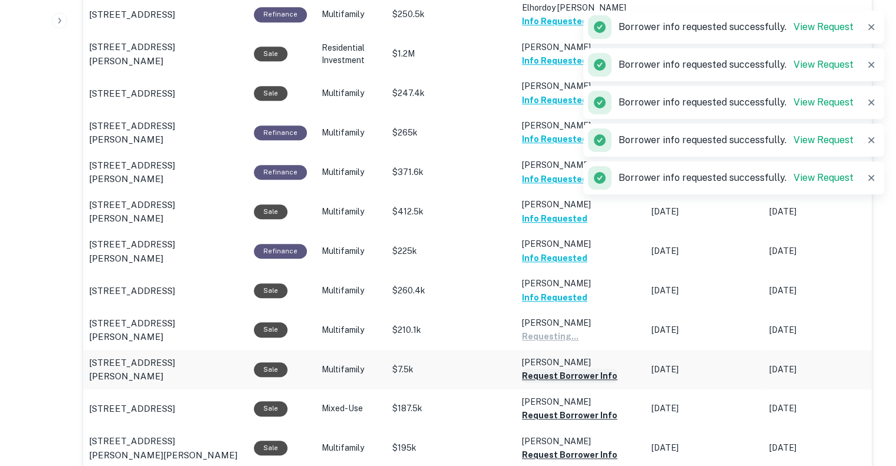
click at [547, 369] on button "Request Borrower Info" at bounding box center [569, 376] width 95 height 14
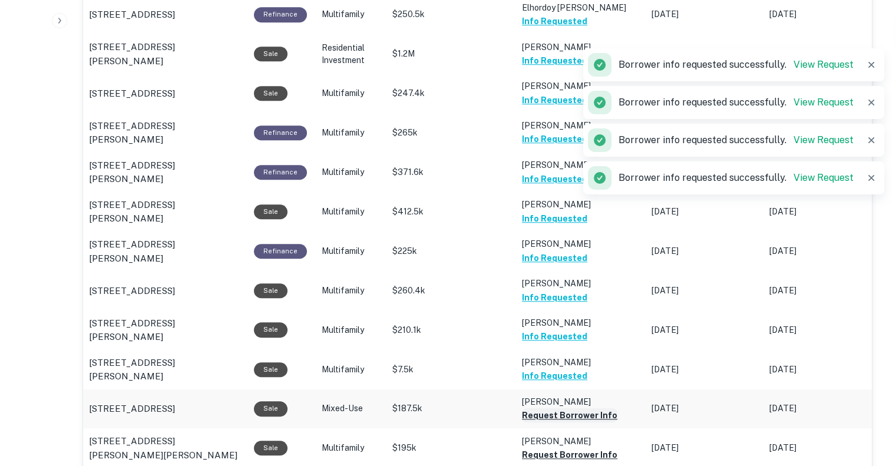
click at [549, 408] on button "Request Borrower Info" at bounding box center [569, 415] width 95 height 14
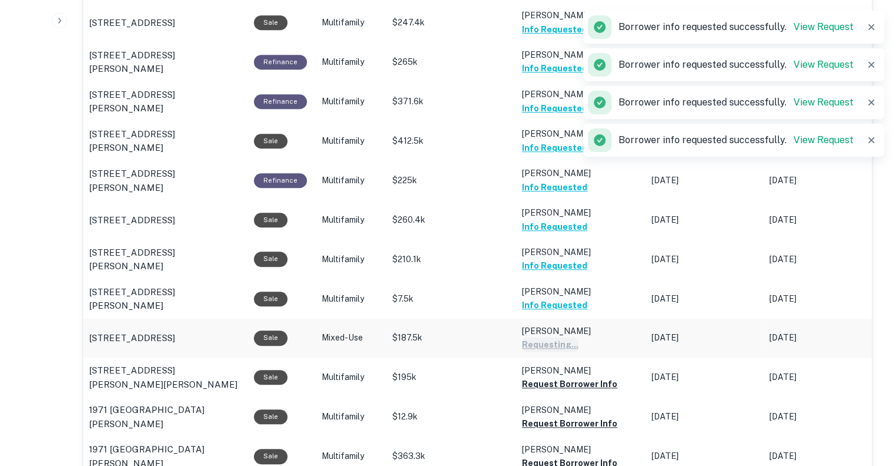
scroll to position [891, 0]
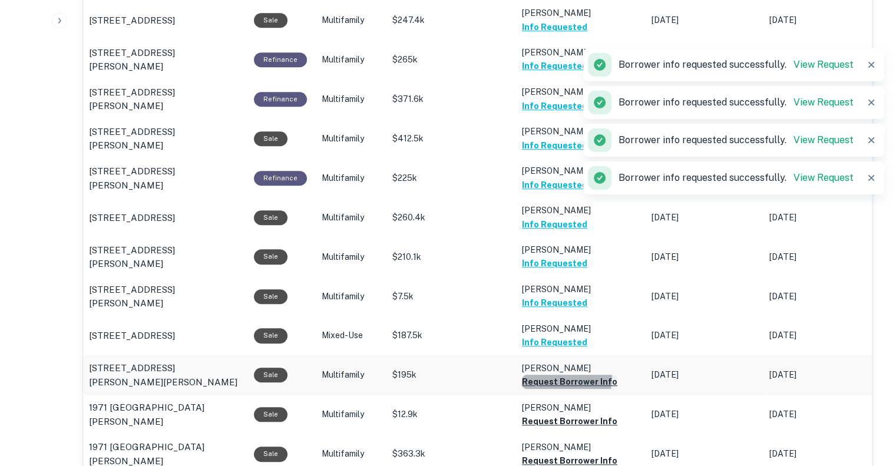
click at [542, 375] on button "Request Borrower Info" at bounding box center [569, 382] width 95 height 14
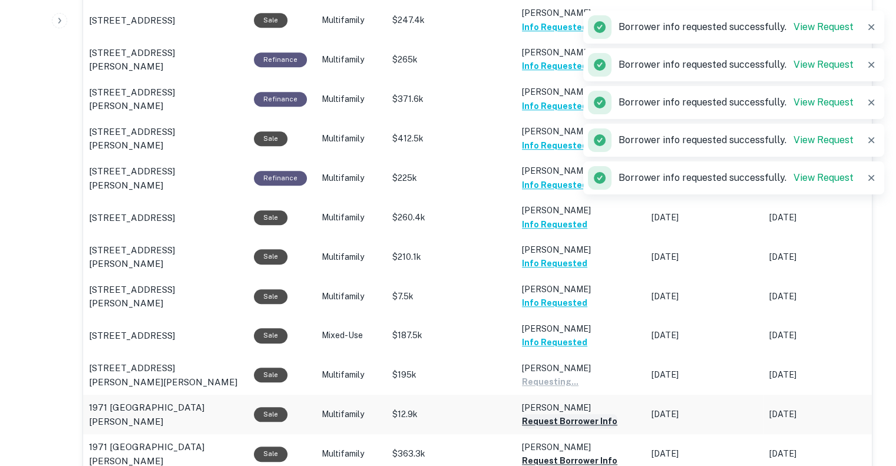
click at [545, 414] on button "Request Borrower Info" at bounding box center [569, 421] width 95 height 14
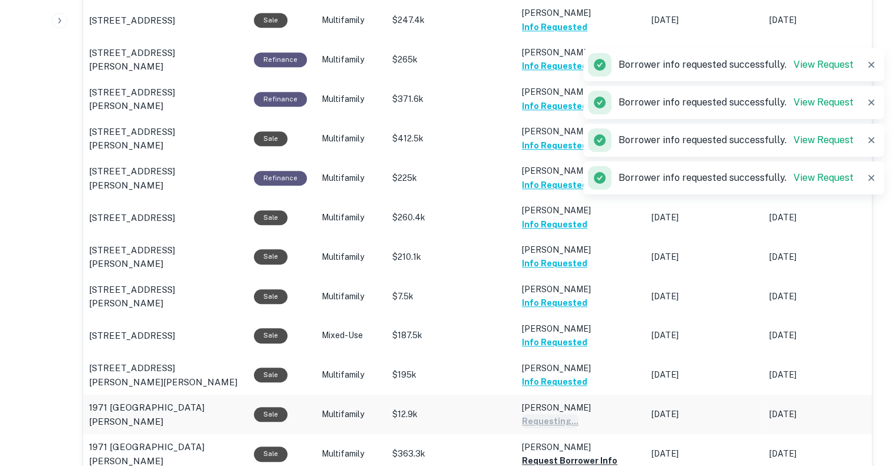
scroll to position [1011, 0]
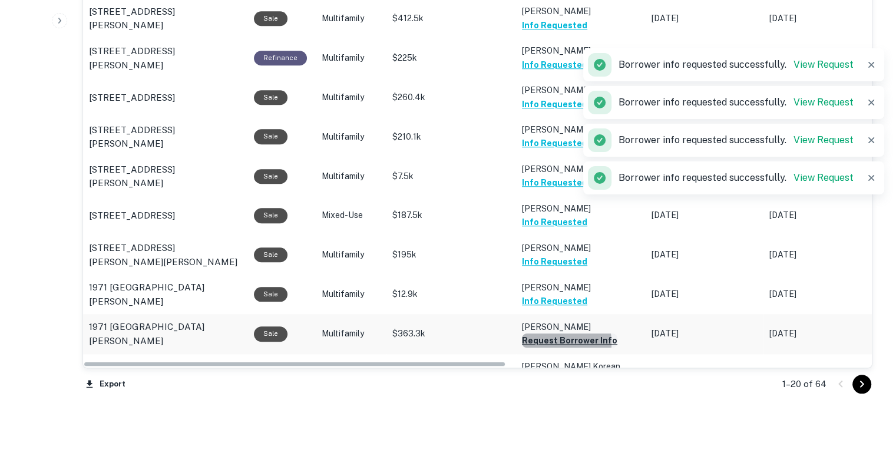
click at [540, 333] on button "Request Borrower Info" at bounding box center [569, 340] width 95 height 14
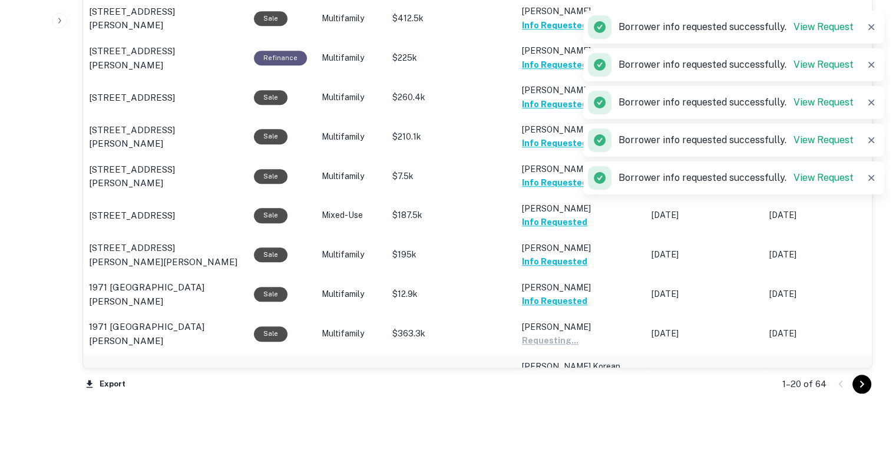
click at [542, 386] on button "Request Borrower Info" at bounding box center [569, 393] width 95 height 14
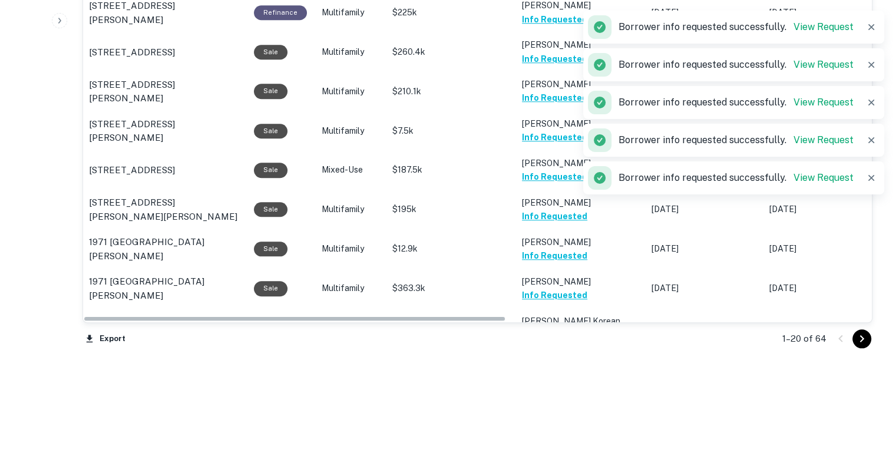
click at [862, 332] on icon "Go to next page" at bounding box center [862, 339] width 14 height 14
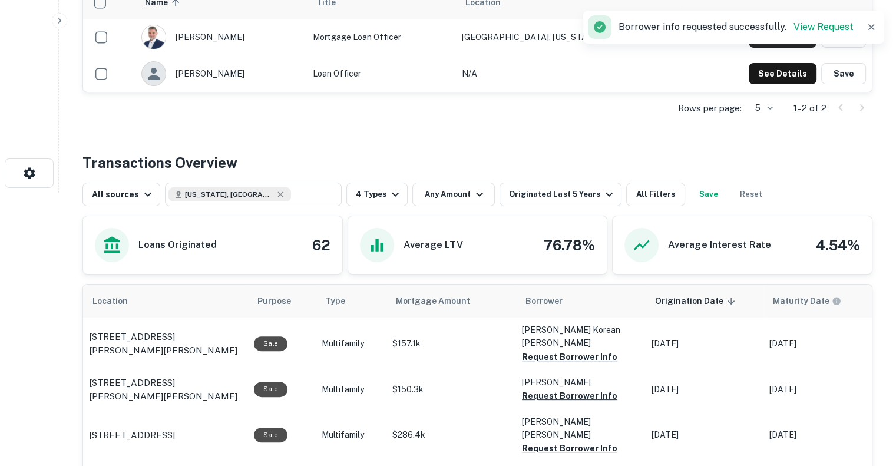
scroll to position [274, 0]
click at [570, 349] on button "Request Borrower Info" at bounding box center [569, 356] width 95 height 14
click at [573, 388] on button "Request Borrower Info" at bounding box center [569, 395] width 95 height 14
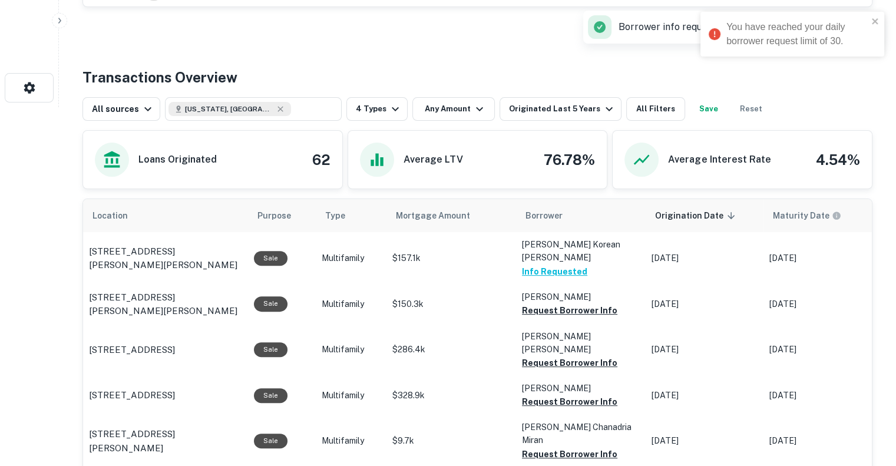
scroll to position [0, 0]
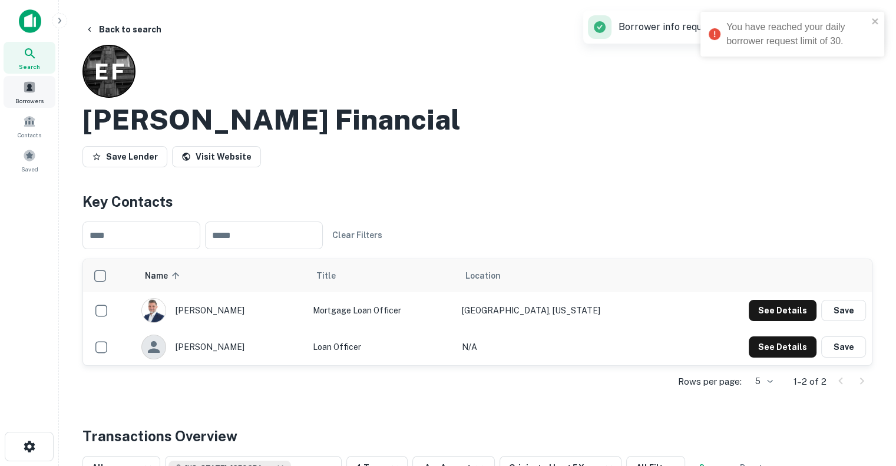
click at [26, 88] on span at bounding box center [29, 87] width 13 height 13
